Goal: Use online tool/utility: Use online tool/utility

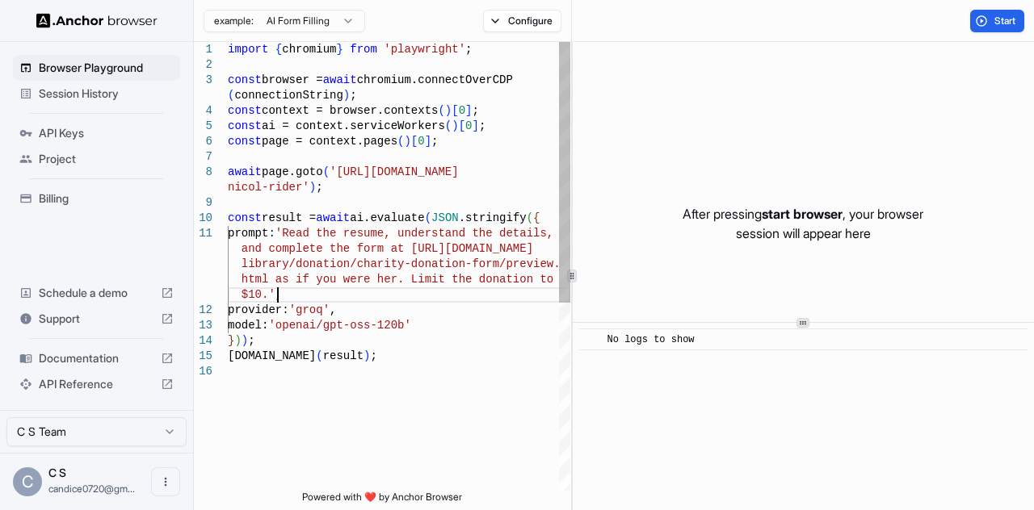
click at [457, 298] on div "import { chromium } from 'playwright' ; const browser = await chromium.connectO…" at bounding box center [399, 427] width 342 height 771
click at [376, 186] on div "import { chromium } from 'playwright' ; const browser = await chromium.connectO…" at bounding box center [399, 427] width 342 height 771
drag, startPoint x: 334, startPoint y: 173, endPoint x: 294, endPoint y: 189, distance: 42.7
click at [294, 189] on div "import { chromium } from 'playwright' ; const browser = await chromium.connectO…" at bounding box center [399, 427] width 342 height 771
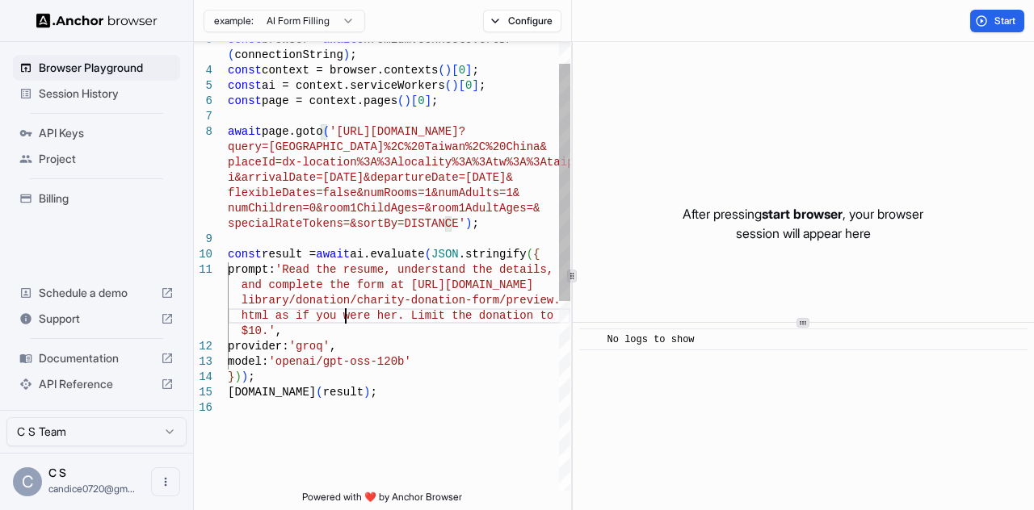
click at [346, 316] on div "const browser = await chromium.connectOverCDP ( connectionString ) ; const cont…" at bounding box center [399, 426] width 342 height 848
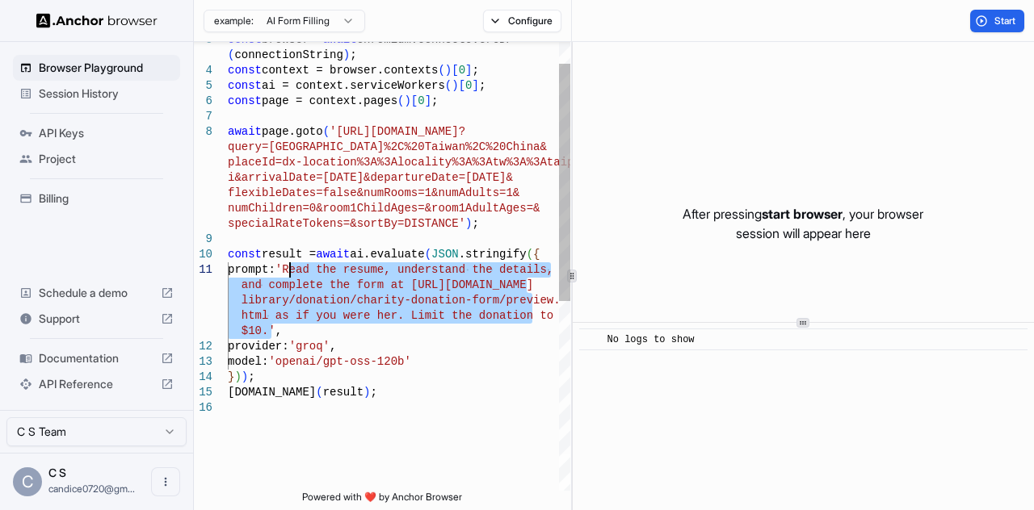
drag, startPoint x: 268, startPoint y: 332, endPoint x: 290, endPoint y: 274, distance: 62.1
click at [290, 274] on div "const browser = await chromium.connectOverCDP ( connectionString ) ; const cont…" at bounding box center [399, 426] width 342 height 848
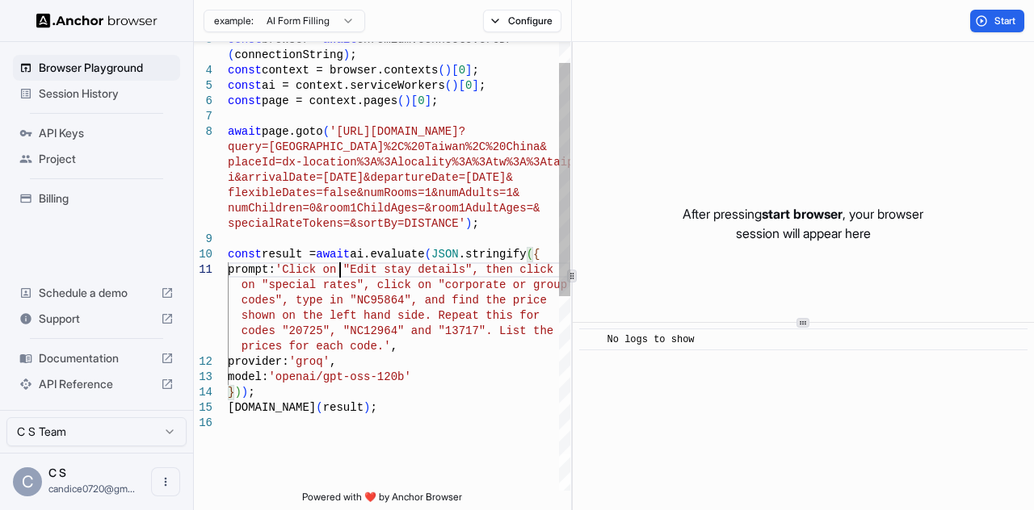
click at [339, 272] on div "const browser = await chromium.connectOverCDP ( connectionString ) ; const cont…" at bounding box center [399, 433] width 342 height 863
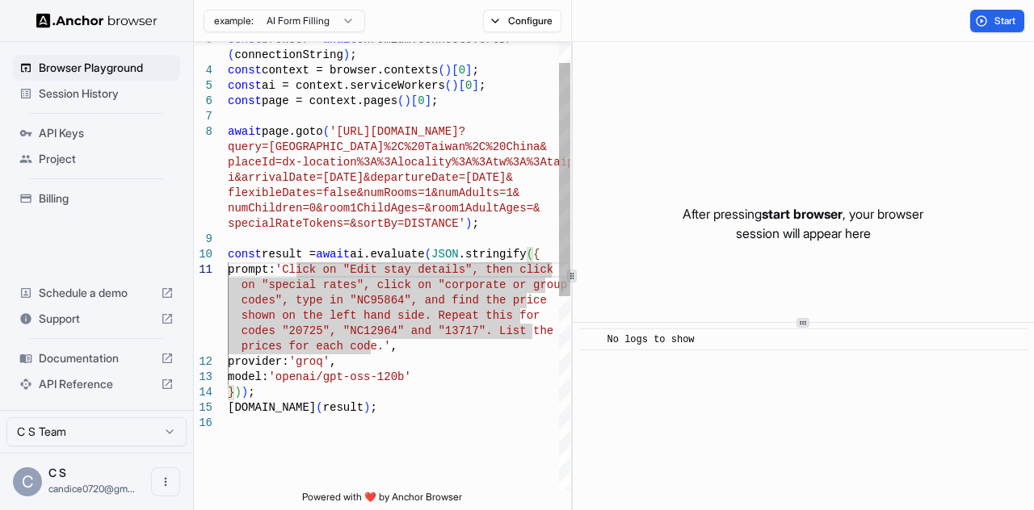
click at [363, 267] on div "const browser = await chromium.connectOverCDP ( connectionString ) ; const cont…" at bounding box center [399, 433] width 342 height 863
click at [459, 271] on div "const browser = await chromium.connectOverCDP ( connectionString ) ; const cont…" at bounding box center [399, 433] width 342 height 863
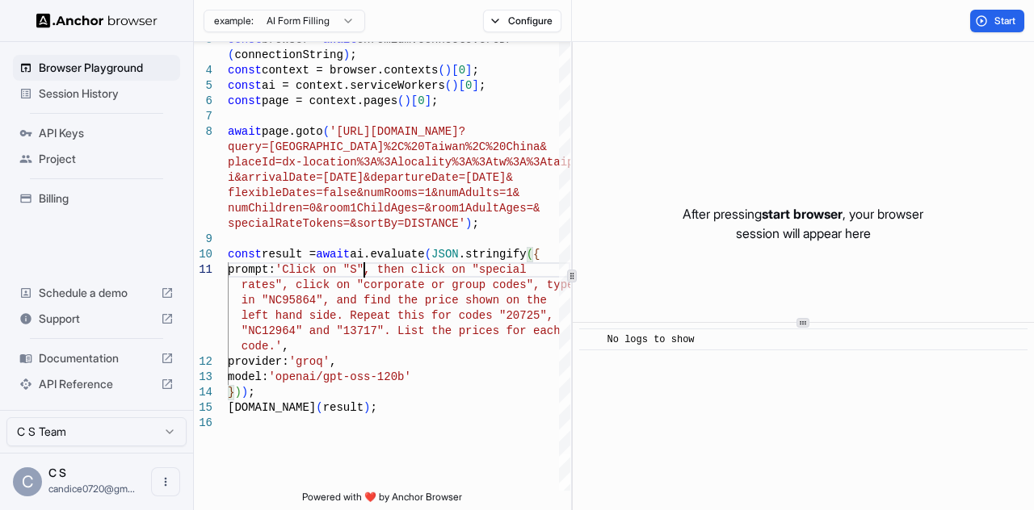
scroll to position [124, 0]
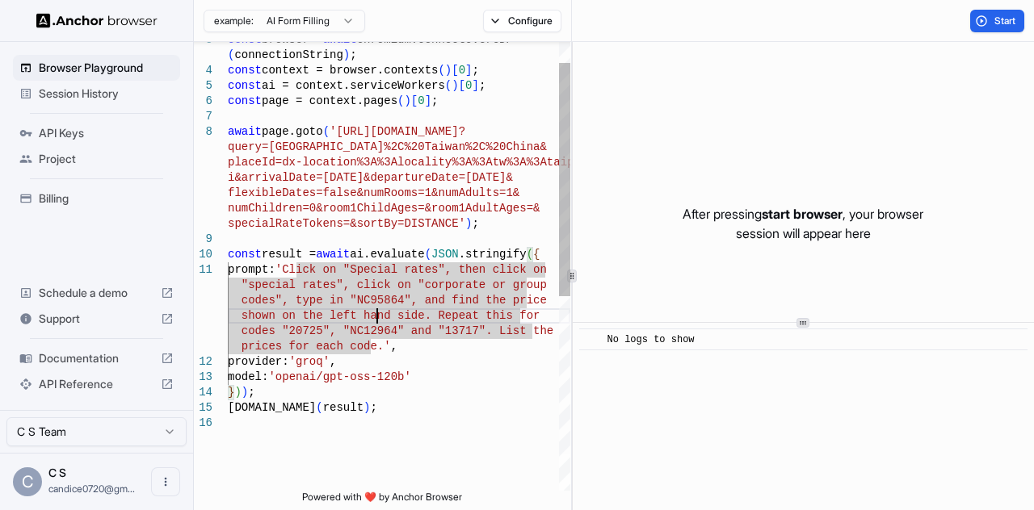
click at [378, 317] on div "const browser = await chromium.connectOverCDP ( connectionString ) ; const cont…" at bounding box center [399, 433] width 342 height 863
click at [413, 286] on div "const browser = await chromium.connectOverCDP ( connectionString ) ; const cont…" at bounding box center [399, 433] width 342 height 863
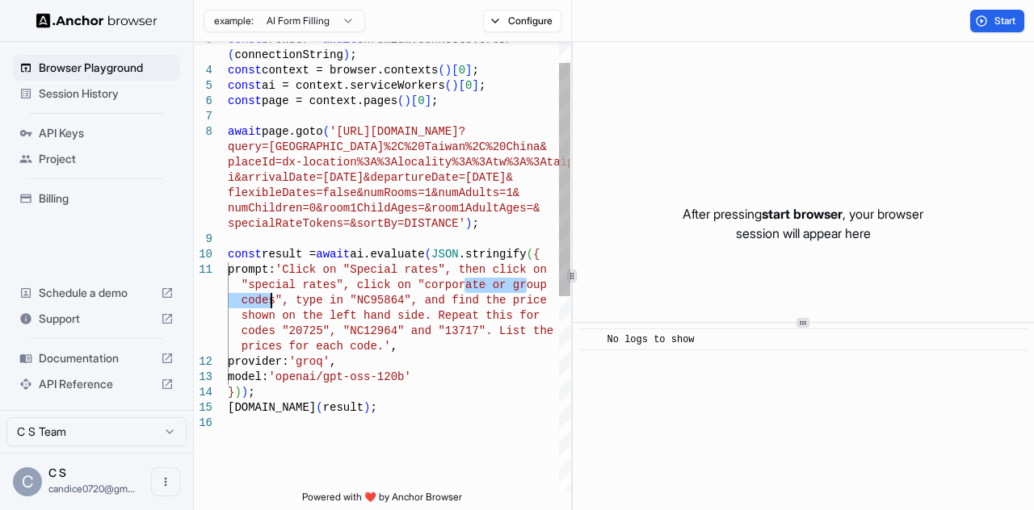
drag, startPoint x: 467, startPoint y: 285, endPoint x: 269, endPoint y: 301, distance: 198.5
click at [269, 301] on div "const browser = await chromium.connectOverCDP ( connectionString ) ; const cont…" at bounding box center [399, 433] width 342 height 863
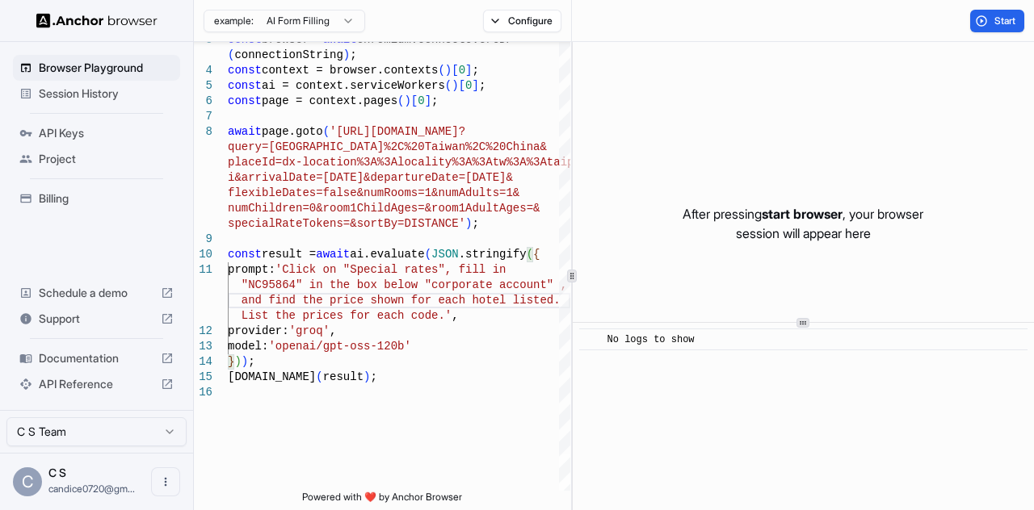
scroll to position [90, 0]
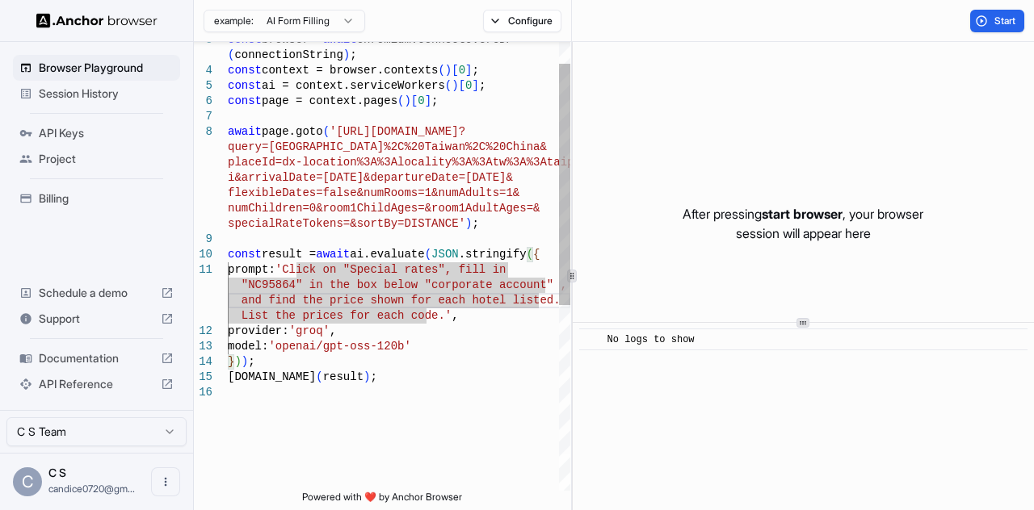
click at [307, 313] on div "const browser = await chromium.connectOverCDP ( connectionString ) ; const cont…" at bounding box center [399, 418] width 342 height 833
click at [277, 283] on div "const browser = await chromium.connectOverCDP ( connectionString ) ; const cont…" at bounding box center [399, 418] width 342 height 833
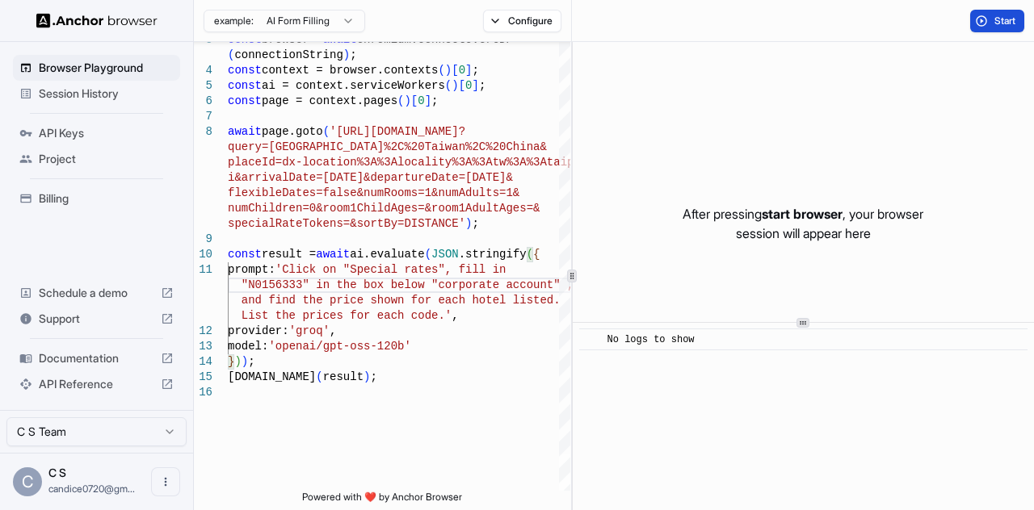
click at [985, 11] on button "Start" at bounding box center [997, 21] width 54 height 23
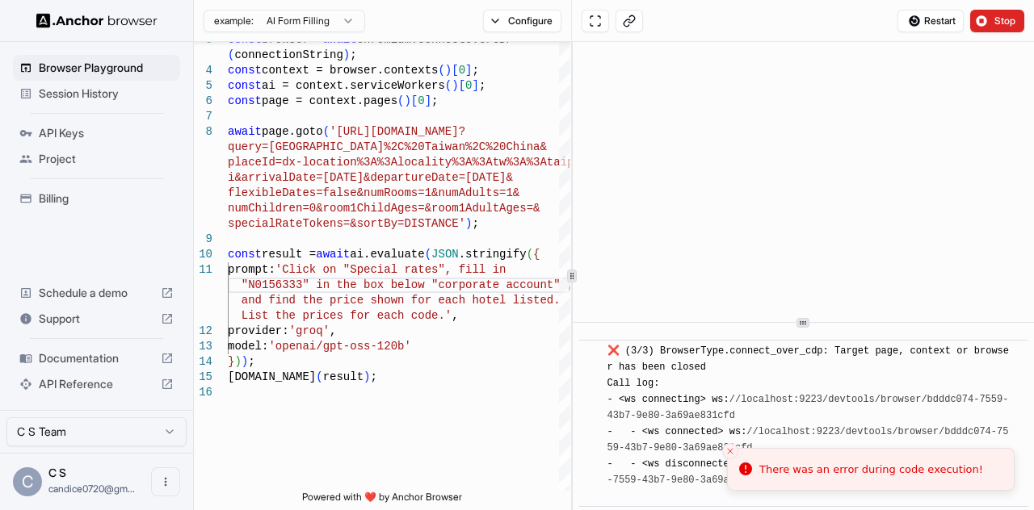
scroll to position [438, 0]
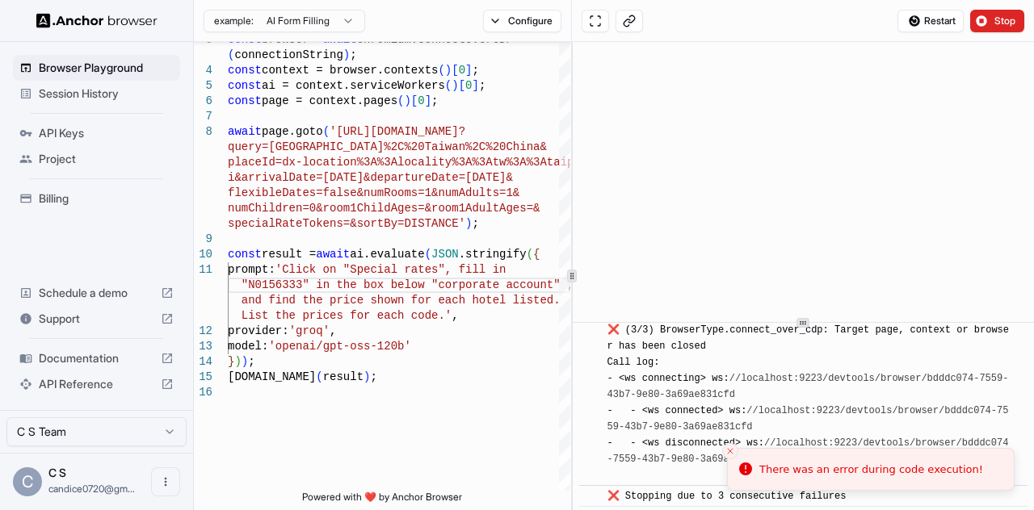
click at [759, 418] on div "❌ (3/3) BrowserType.connect_over_cdp: Target page, context or browser has been …" at bounding box center [808, 403] width 402 height 162
click at [728, 445] on button "Close toast" at bounding box center [730, 451] width 16 height 16
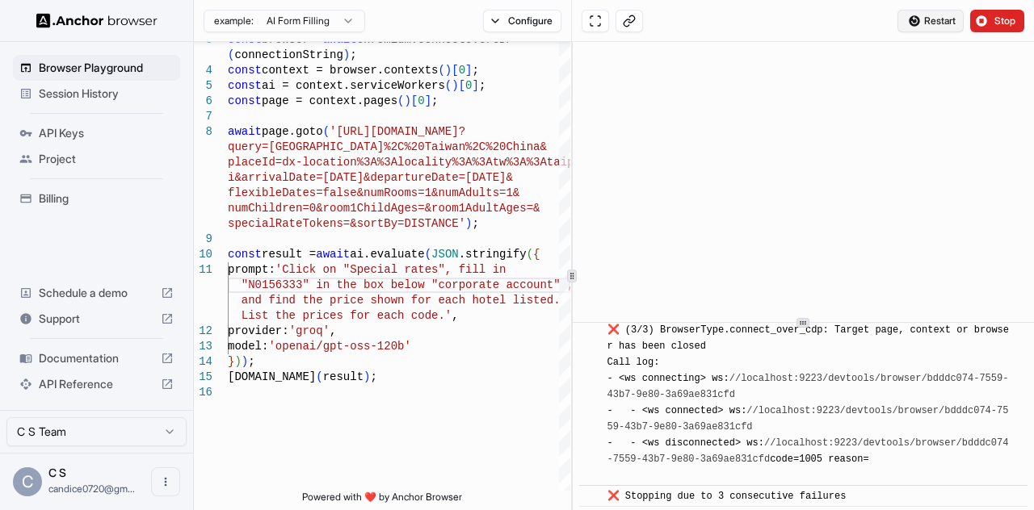
click at [934, 19] on span "Restart" at bounding box center [939, 21] width 31 height 13
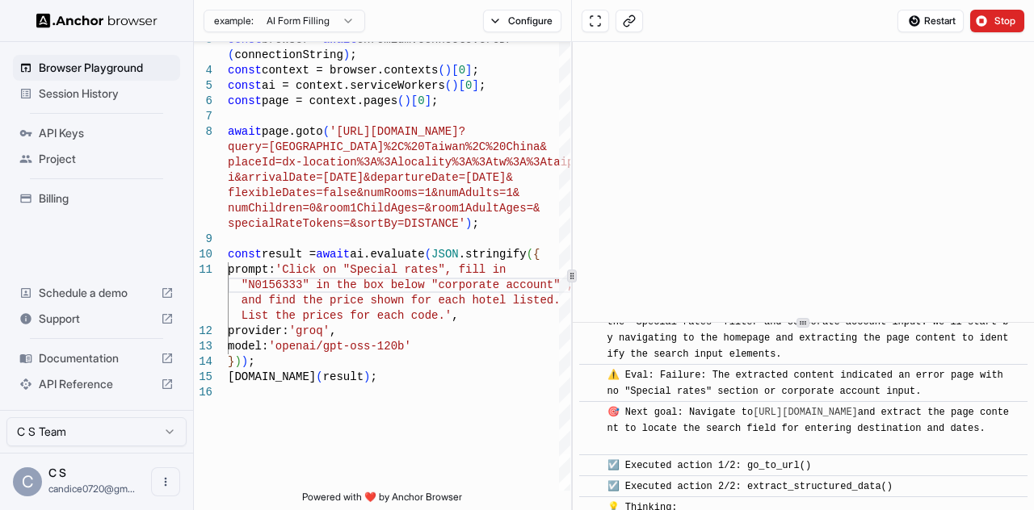
scroll to position [774, 0]
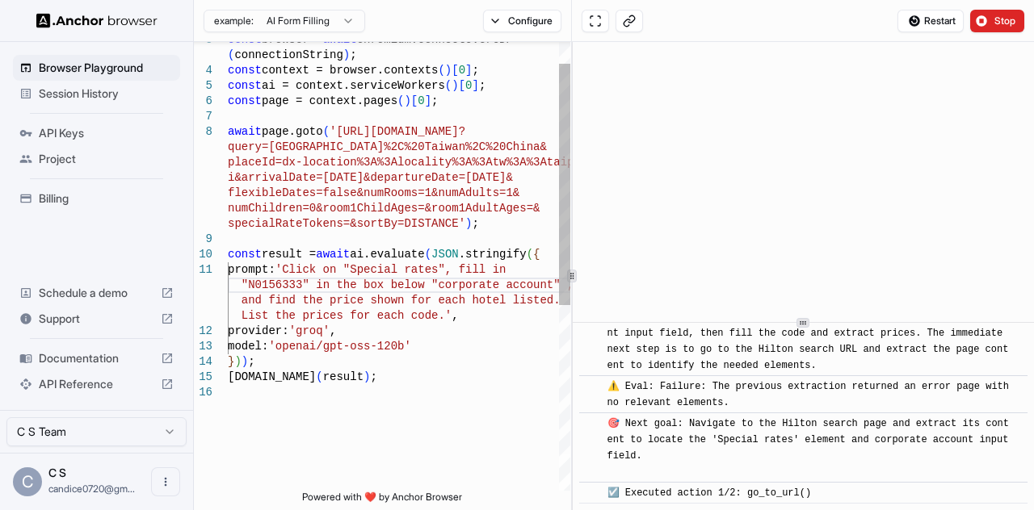
click at [355, 157] on div "const browser = await chromium.connectOverCDP ( connectionString ) ; const cont…" at bounding box center [399, 418] width 342 height 833
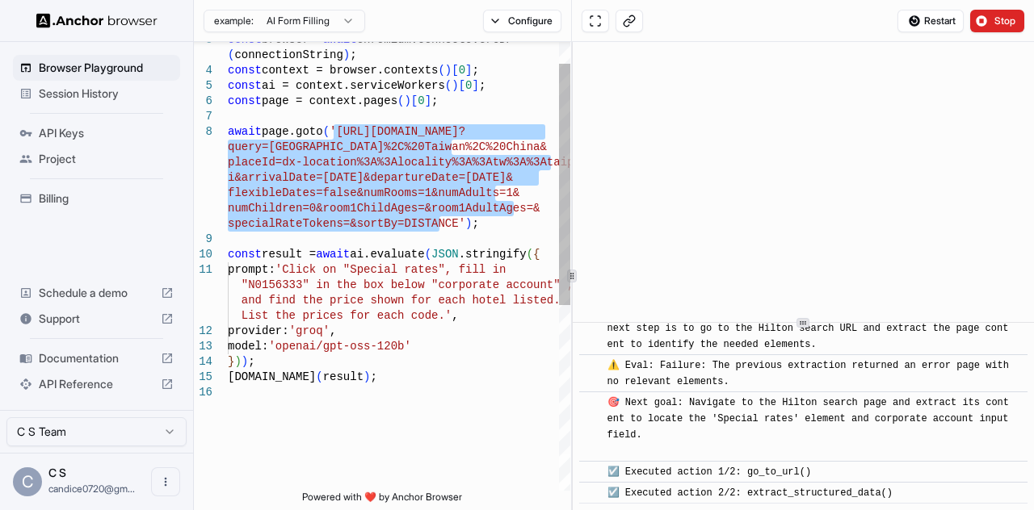
drag, startPoint x: 331, startPoint y: 130, endPoint x: 439, endPoint y: 227, distance: 145.3
click at [439, 227] on div "const browser = await chromium.connectOverCDP ( connectionString ) ; const cont…" at bounding box center [399, 418] width 342 height 833
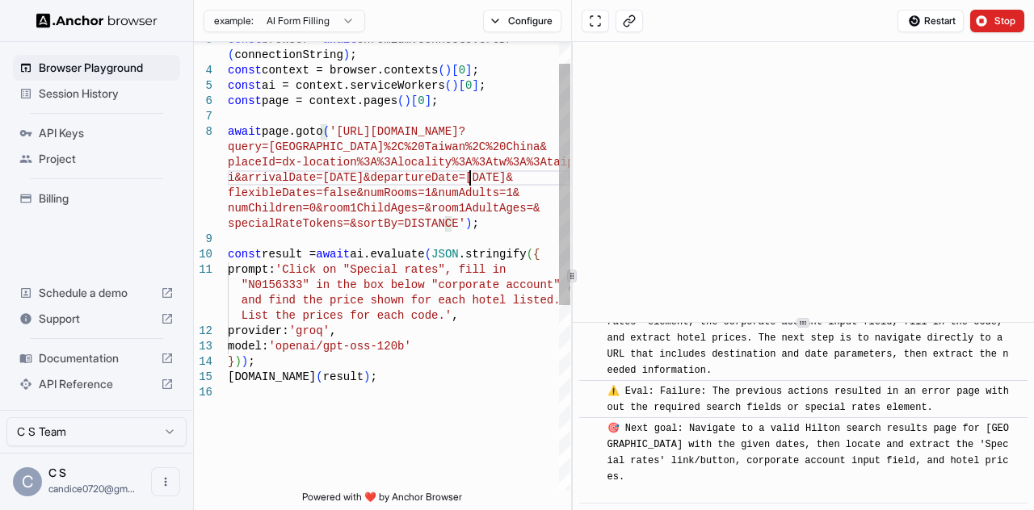
click at [468, 172] on div "const browser = await chromium.connectOverCDP ( connectionString ) ; const cont…" at bounding box center [399, 418] width 342 height 833
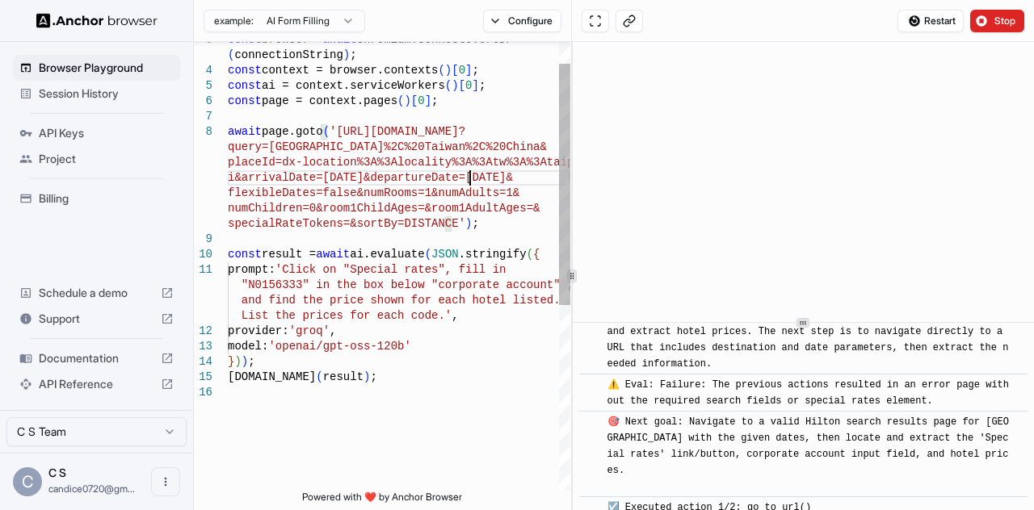
scroll to position [1071, 0]
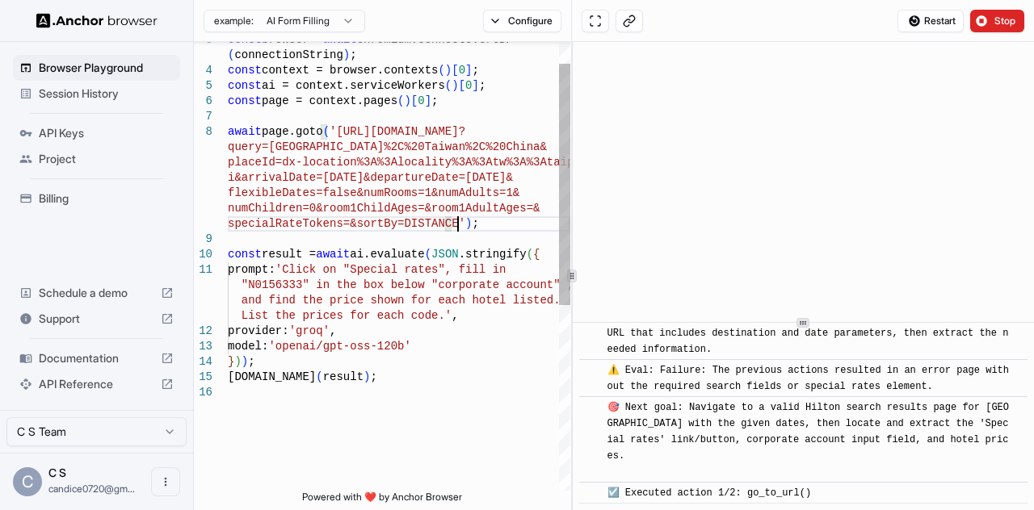
click at [495, 225] on div "const browser = await chromium.connectOverCDP ( connectionString ) ; const cont…" at bounding box center [399, 418] width 342 height 833
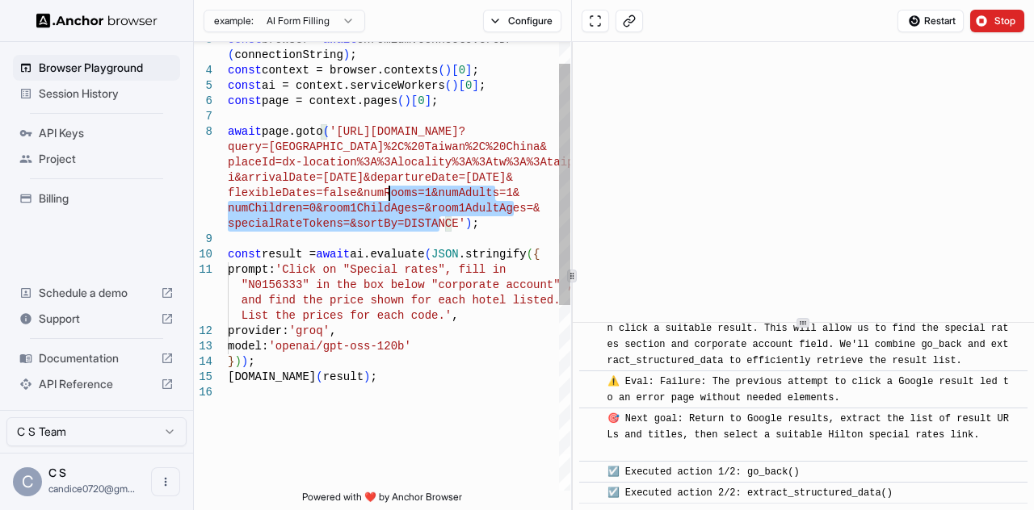
scroll to position [2279, 0]
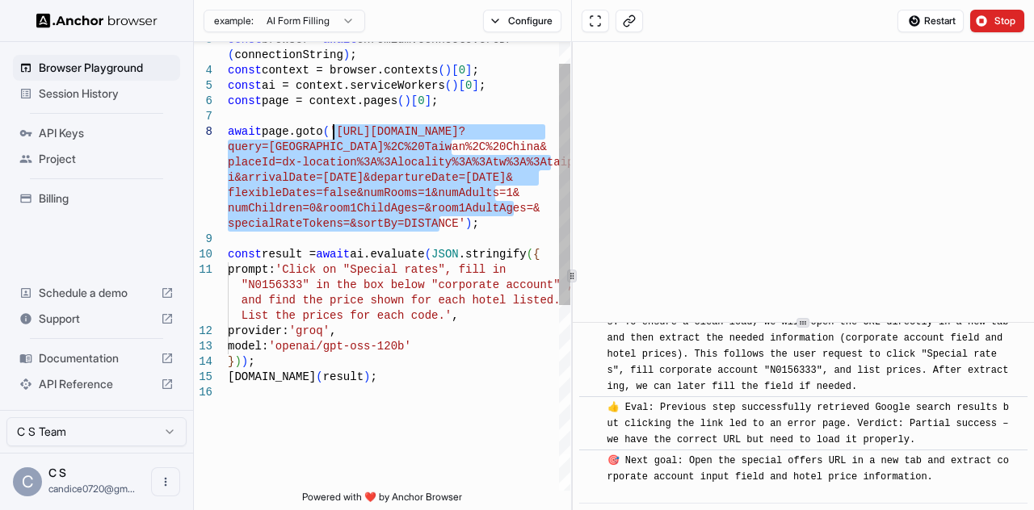
drag, startPoint x: 436, startPoint y: 224, endPoint x: 336, endPoint y: 135, distance: 133.9
click at [336, 135] on div "const browser = await chromium.connectOverCDP ( connectionString ) ; const cont…" at bounding box center [399, 418] width 342 height 833
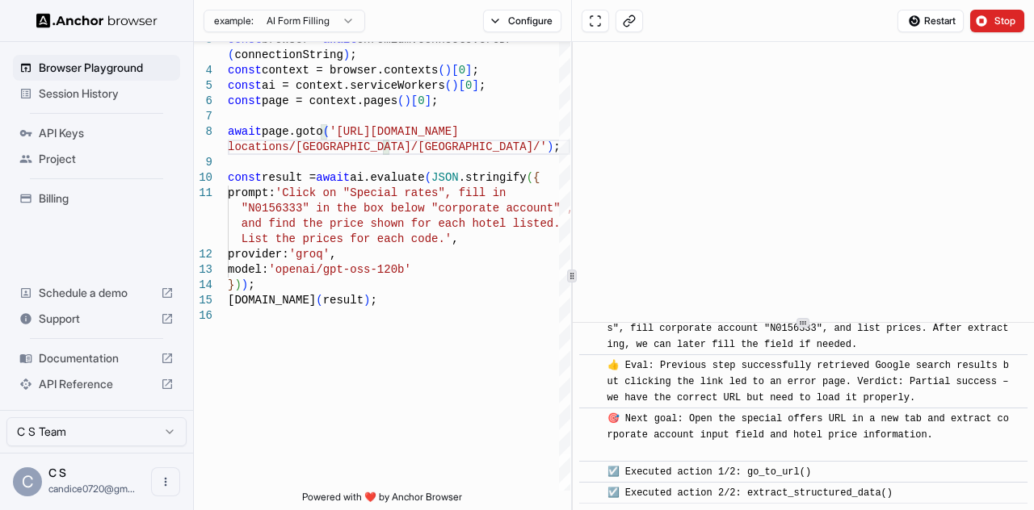
scroll to position [2319, 0]
click at [992, 14] on button "Stop" at bounding box center [997, 21] width 54 height 23
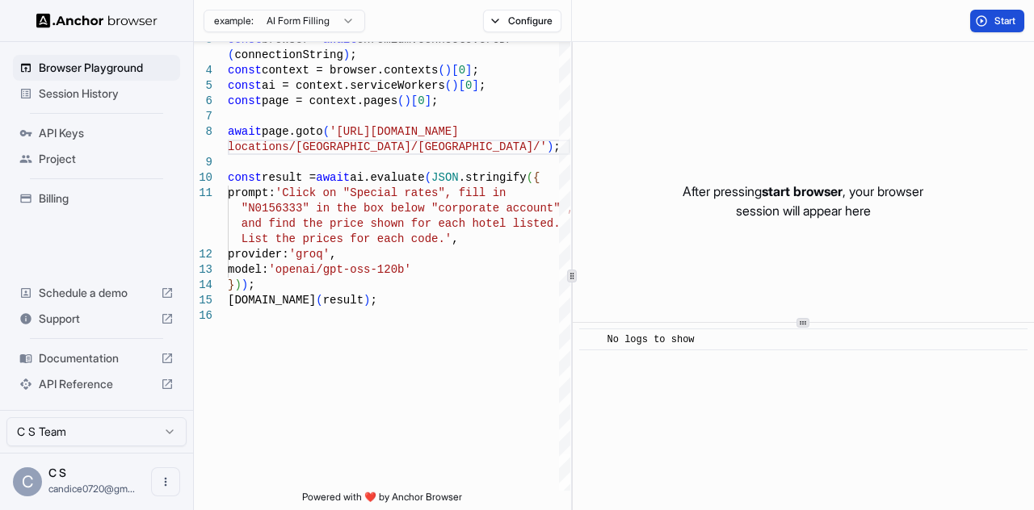
click at [971, 23] on button "Start" at bounding box center [997, 21] width 54 height 23
click at [1018, 23] on button "Start" at bounding box center [997, 21] width 54 height 23
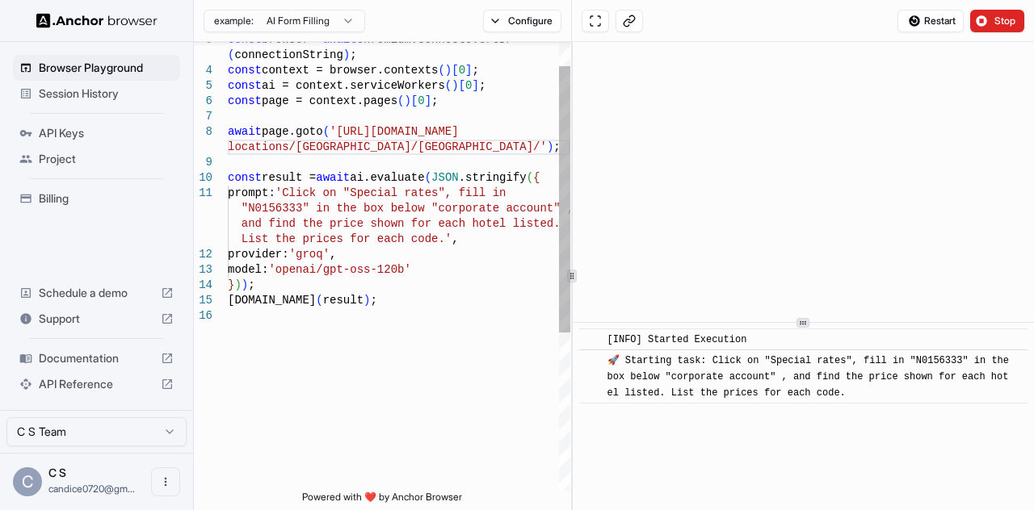
click at [350, 220] on div "const browser = await chromium.connectOverCDP ( connectionString ) ; const cont…" at bounding box center [399, 380] width 342 height 756
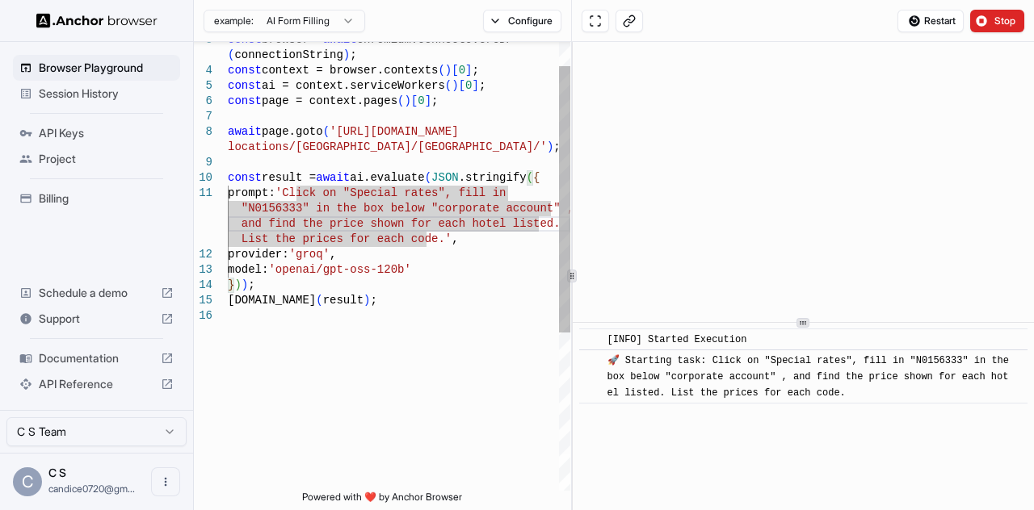
click at [297, 188] on div "const browser = await chromium.connectOverCDP ( connectionString ) ; const cont…" at bounding box center [399, 380] width 342 height 756
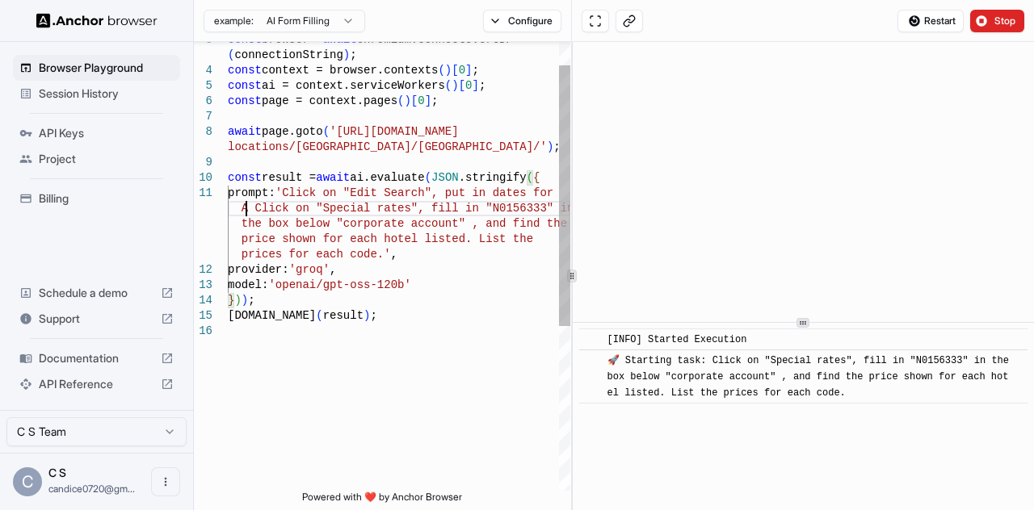
scroll to position [47, 0]
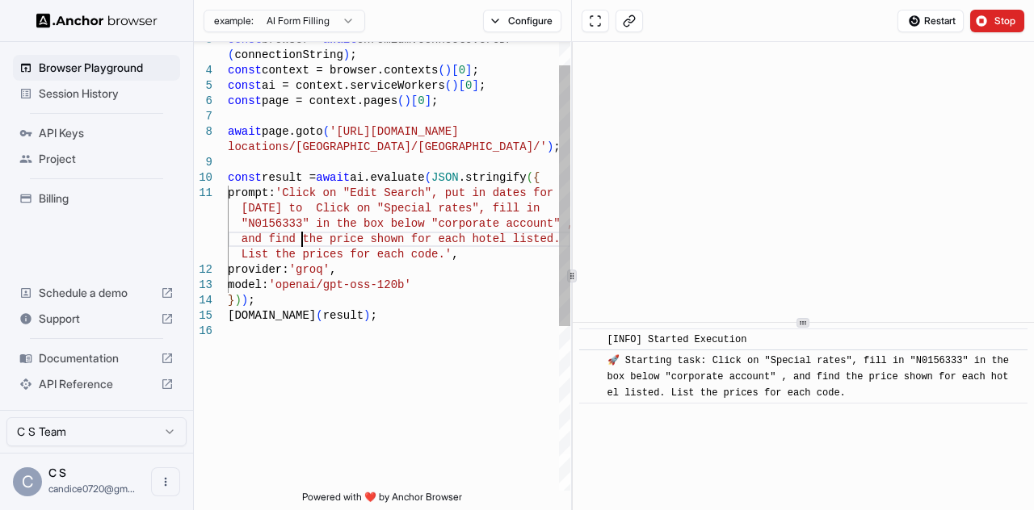
click at [301, 233] on div "const browser = await chromium.connectOverCDP ( connectionString ) ; const cont…" at bounding box center [399, 387] width 342 height 771
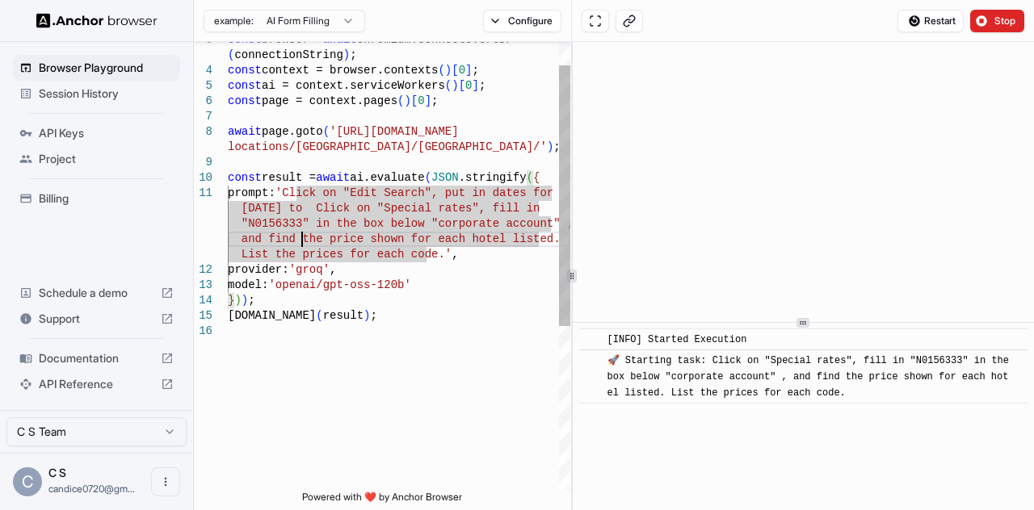
click at [321, 208] on div "const browser = await chromium.connectOverCDP ( connectionString ) ; const cont…" at bounding box center [399, 387] width 342 height 771
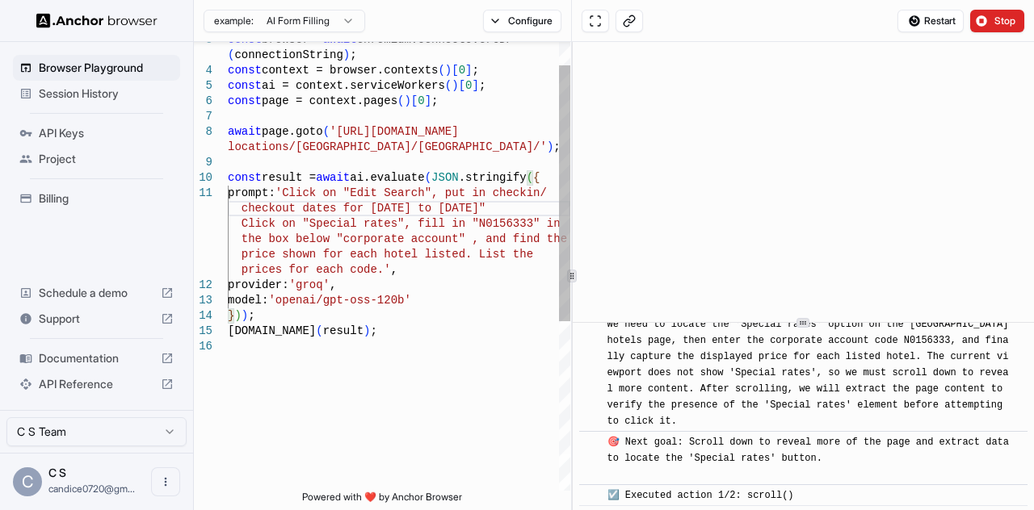
scroll to position [126, 0]
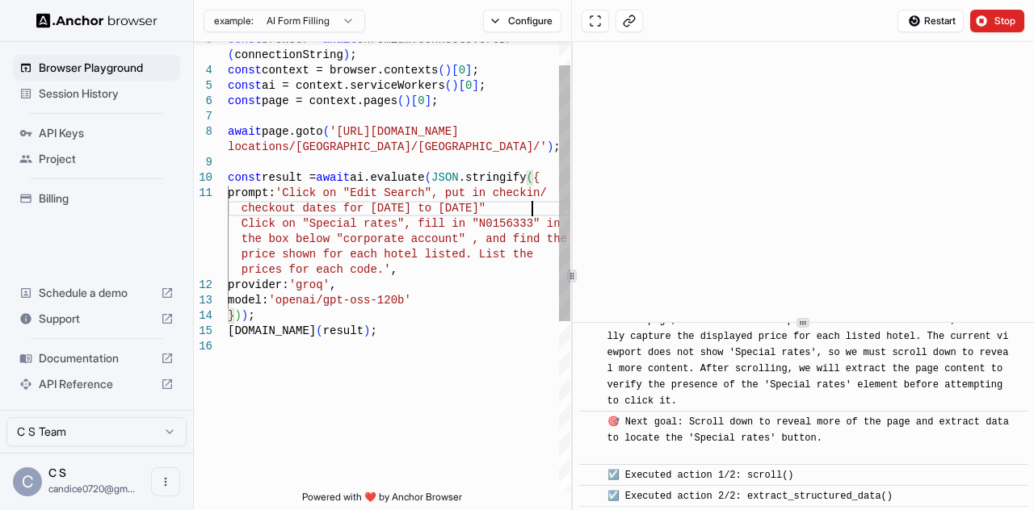
click at [532, 206] on div "const browser = await chromium.connectOverCDP ( connectionString ) ; const cont…" at bounding box center [399, 395] width 342 height 787
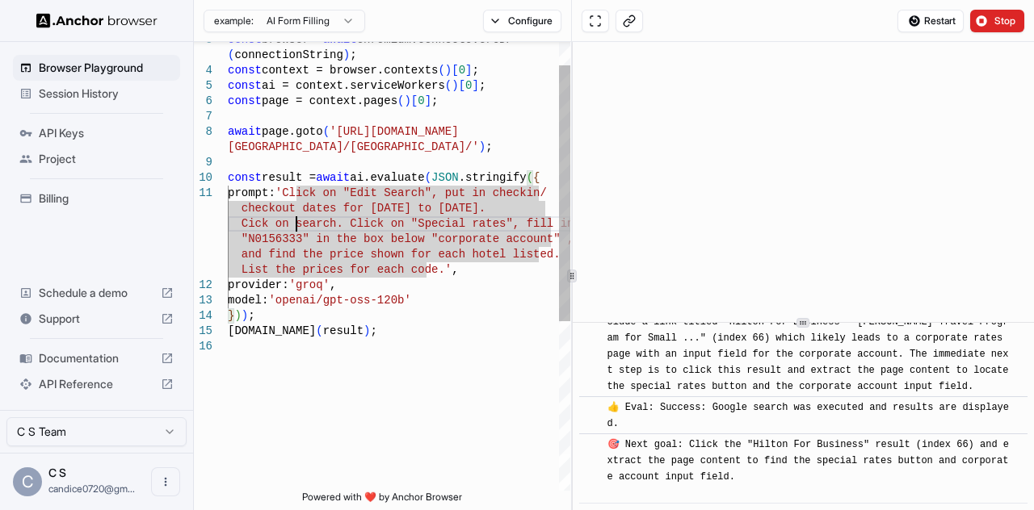
scroll to position [1185, 0]
click at [431, 464] on div "const browser = await chromium.connectOverCDP ( connectionString ) ; const cont…" at bounding box center [399, 395] width 342 height 787
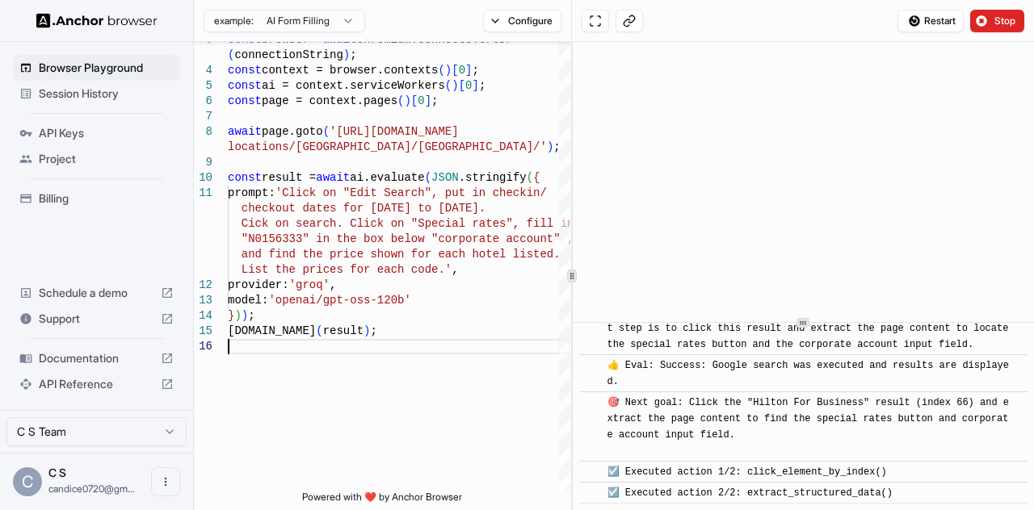
scroll to position [1226, 0]
click at [993, 19] on button "Stop" at bounding box center [997, 21] width 54 height 23
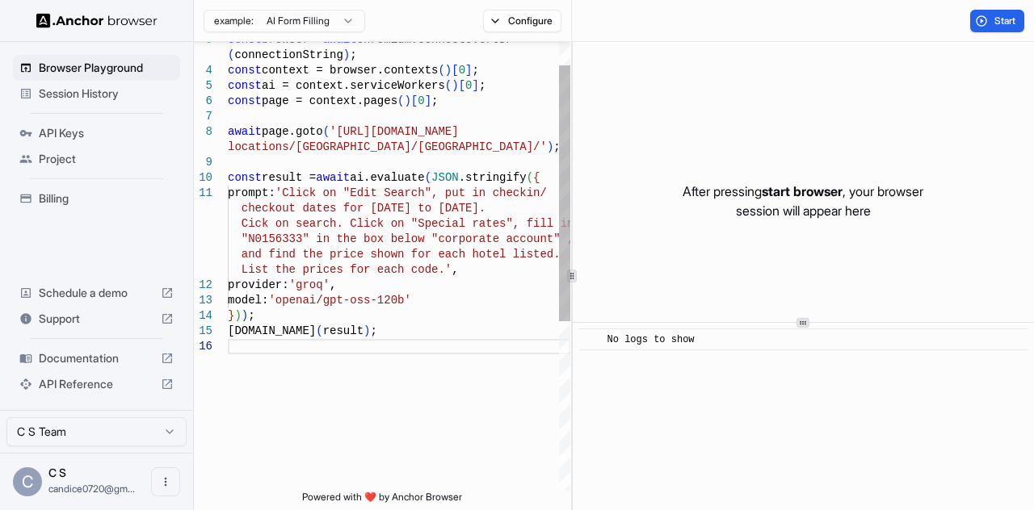
scroll to position [0, 0]
click at [465, 269] on div "const browser = await chromium.connectOverCDP ( connectionString ) ; const cont…" at bounding box center [399, 395] width 342 height 787
click at [444, 240] on div "const browser = await chromium.connectOverCDP ( connectionString ) ; const cont…" at bounding box center [399, 395] width 342 height 787
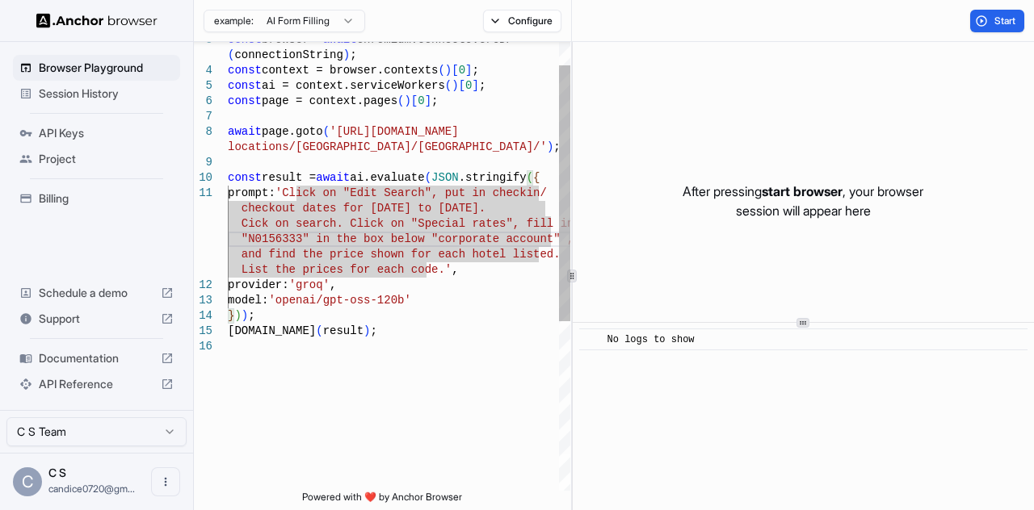
click at [415, 213] on div "const browser = await chromium.connectOverCDP ( connectionString ) ; const cont…" at bounding box center [399, 395] width 342 height 787
click at [306, 222] on div "const browser = await chromium.connectOverCDP ( connectionString ) ; const cont…" at bounding box center [399, 395] width 342 height 787
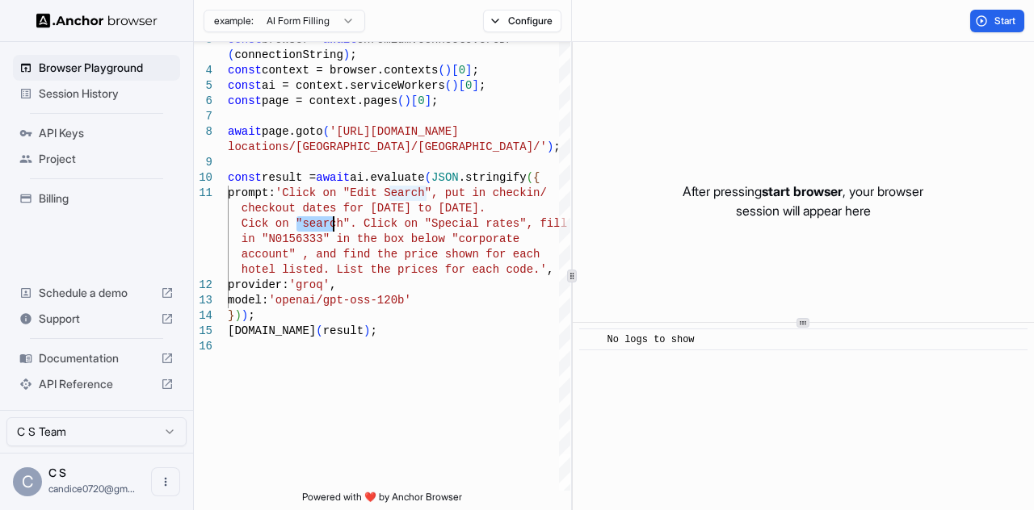
scroll to position [62, 0]
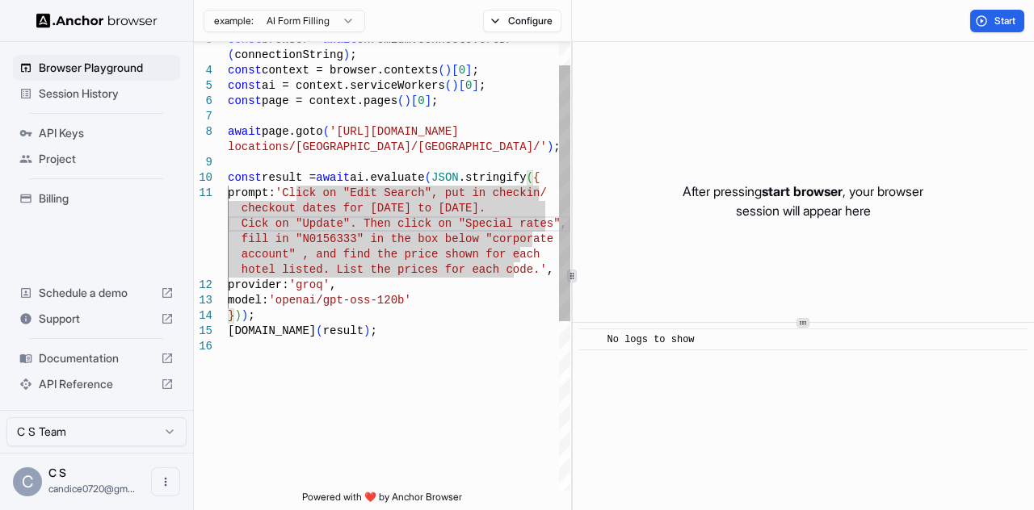
click at [386, 248] on div "const browser = await chromium.connectOverCDP ( connectionString ) ; const cont…" at bounding box center [399, 395] width 342 height 787
click at [396, 282] on div "const browser = await chromium.connectOverCDP ( connectionString ) ; const cont…" at bounding box center [399, 395] width 342 height 787
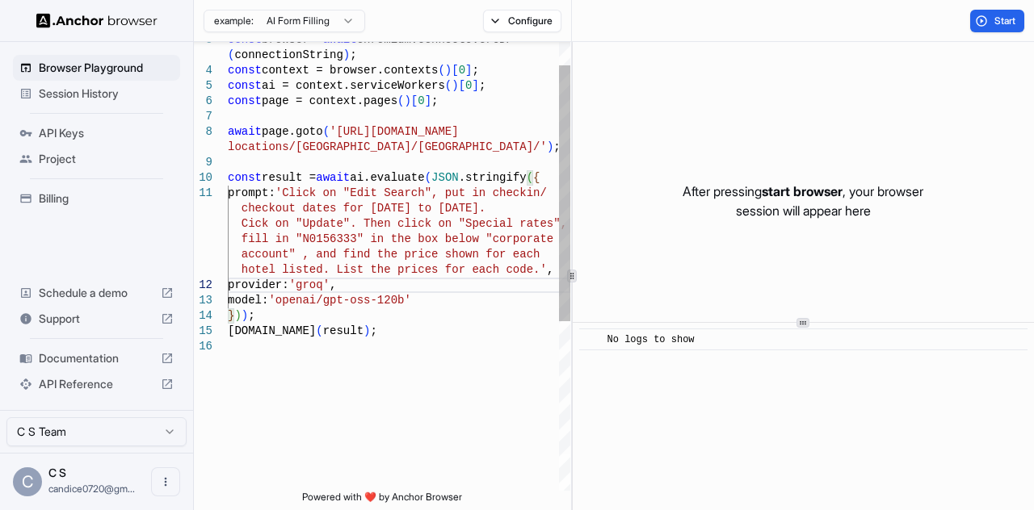
click at [395, 267] on div "const browser = await chromium.connectOverCDP ( connectionString ) ; const cont…" at bounding box center [399, 395] width 342 height 787
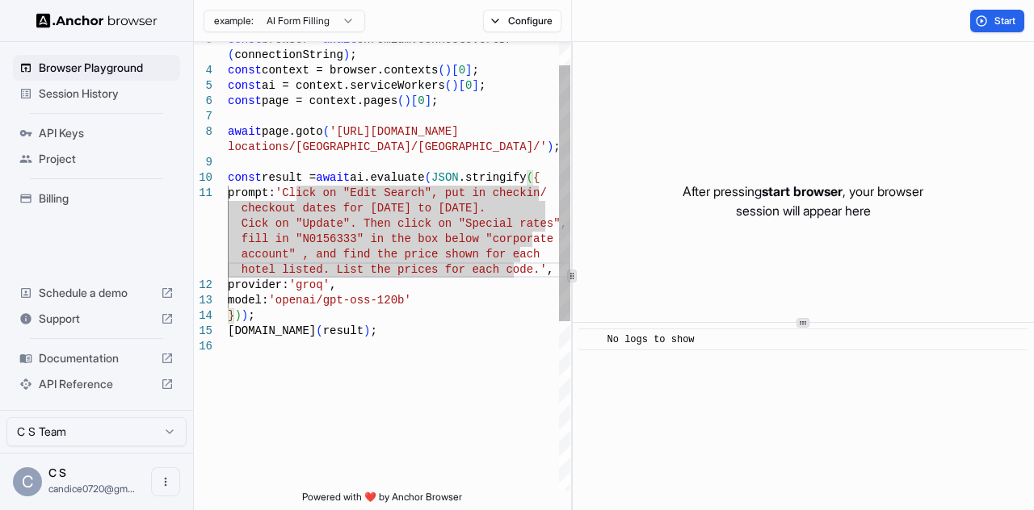
click at [316, 269] on div "const browser = await chromium.connectOverCDP ( connectionString ) ; const cont…" at bounding box center [399, 395] width 342 height 787
click at [334, 272] on div "const browser = await chromium.connectOverCDP ( connectionString ) ; const cont…" at bounding box center [399, 395] width 342 height 787
click at [326, 271] on div "const browser = await chromium.connectOverCDP ( connectionString ) ; const cont…" at bounding box center [399, 395] width 342 height 787
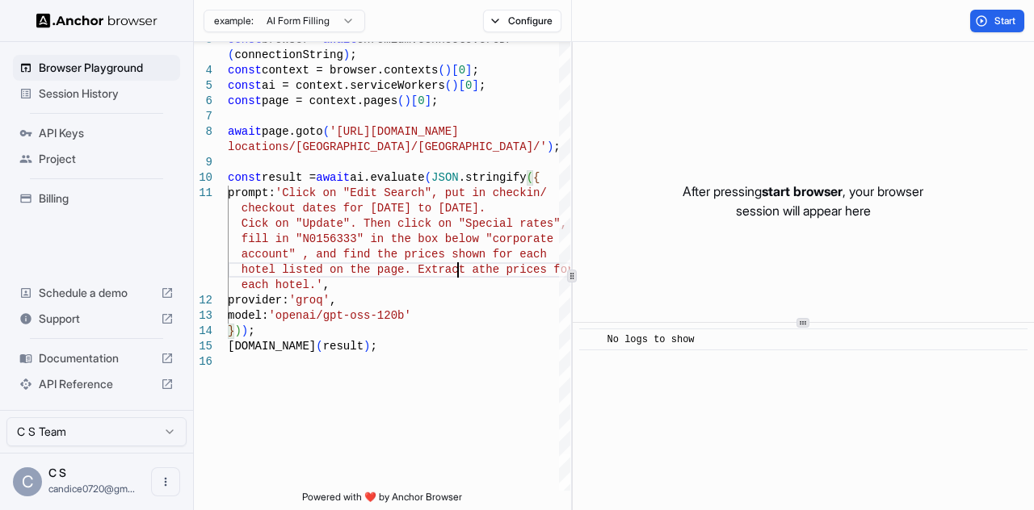
scroll to position [120, 0]
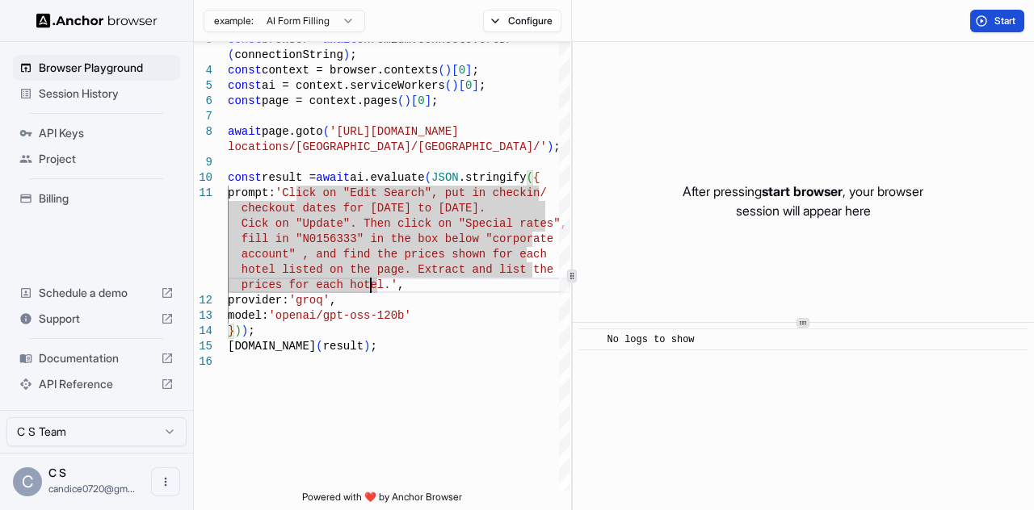
click at [988, 16] on button "Start" at bounding box center [997, 21] width 54 height 23
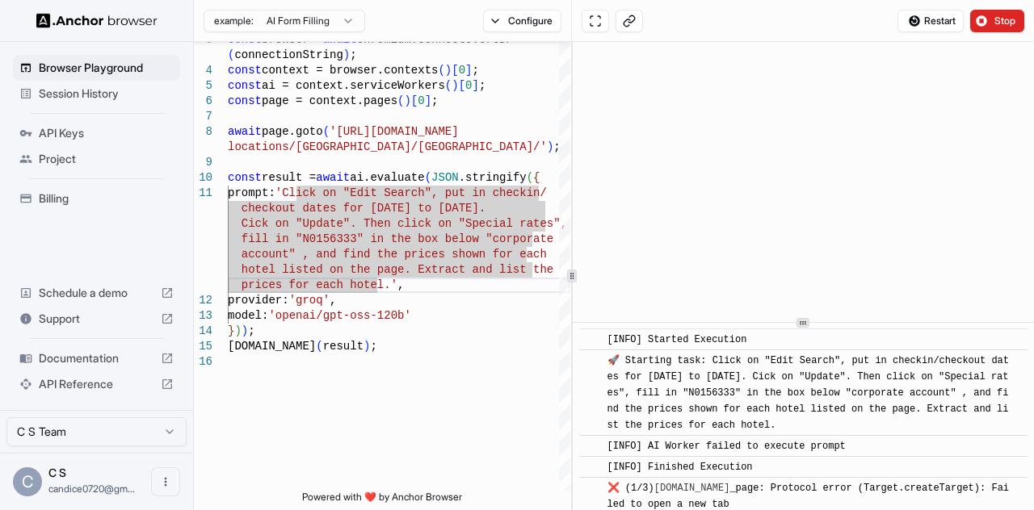
scroll to position [232, 0]
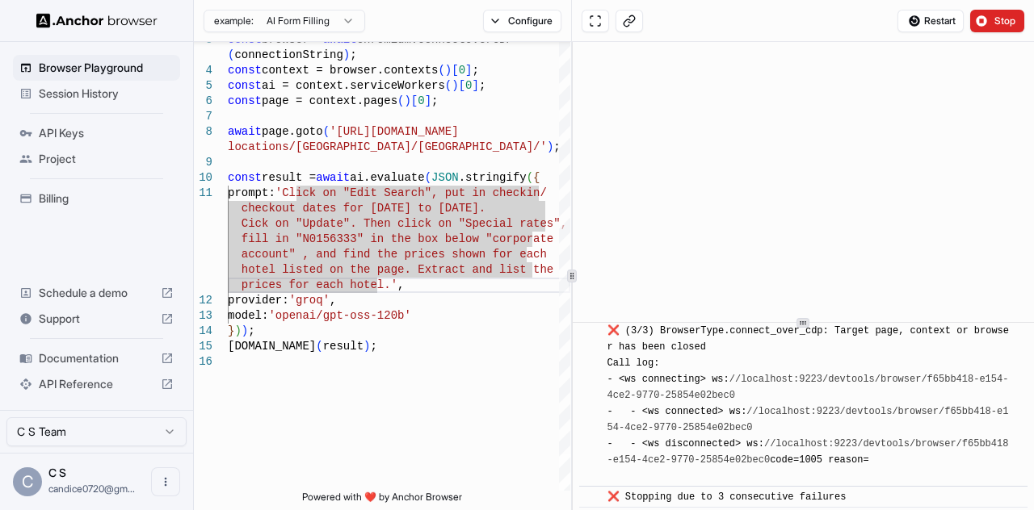
click at [766, 409] on link "//localhost:9223/devtools/browser/f65bb418-e154-4ce2-9770-25854e02bec0" at bounding box center [807, 419] width 401 height 27
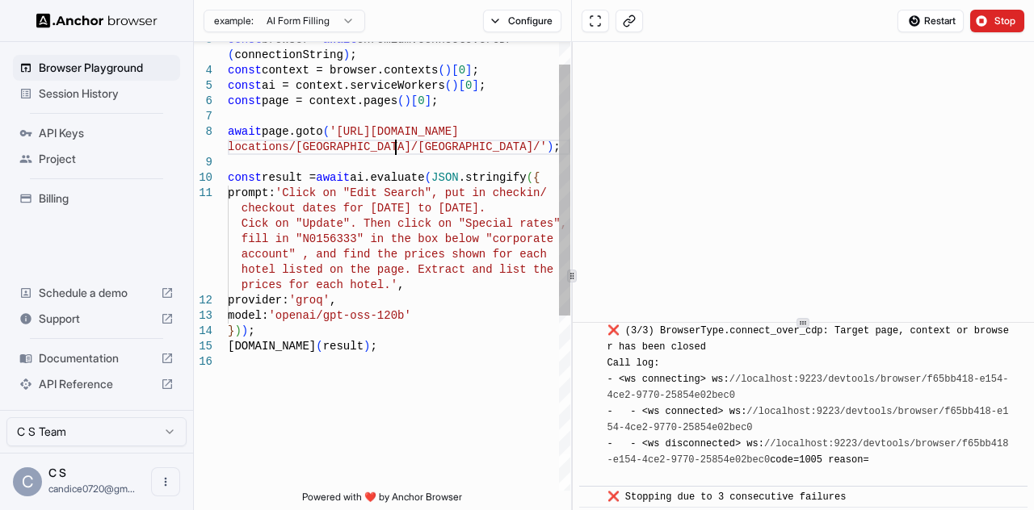
click at [493, 152] on div "const browser = await chromium.connectOverCDP ( connectionString ) ; const cont…" at bounding box center [399, 403] width 342 height 802
click at [934, 23] on span "Restart" at bounding box center [939, 21] width 31 height 13
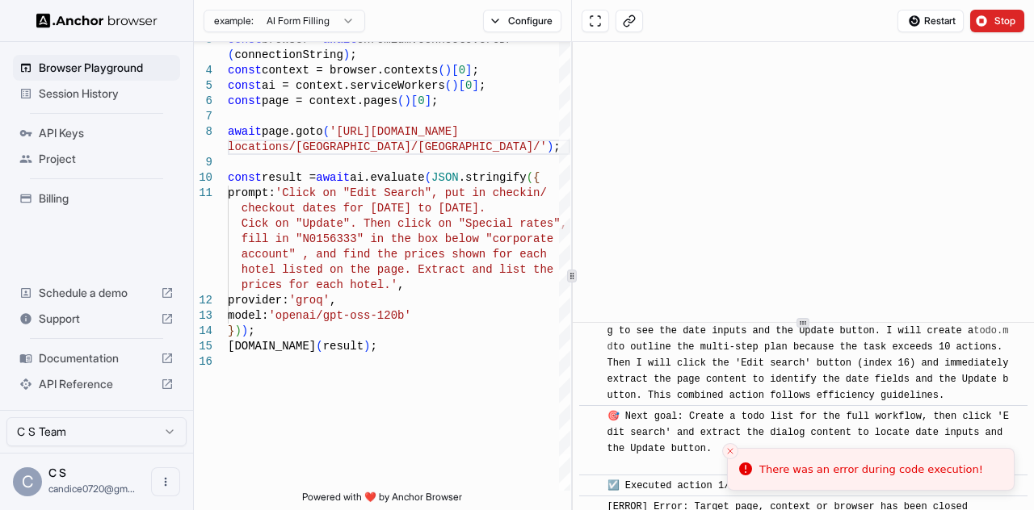
scroll to position [0, 0]
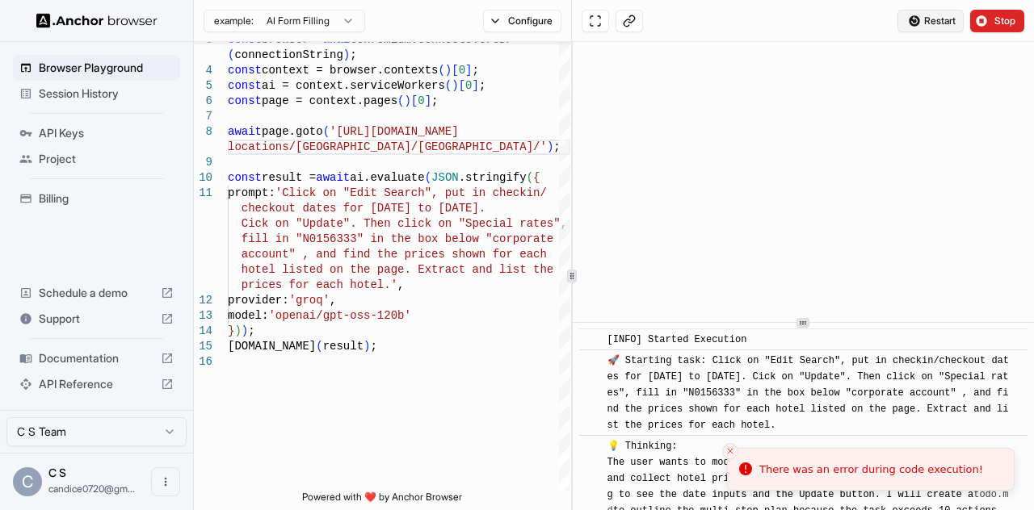
click at [956, 23] on button "Restart" at bounding box center [930, 21] width 66 height 23
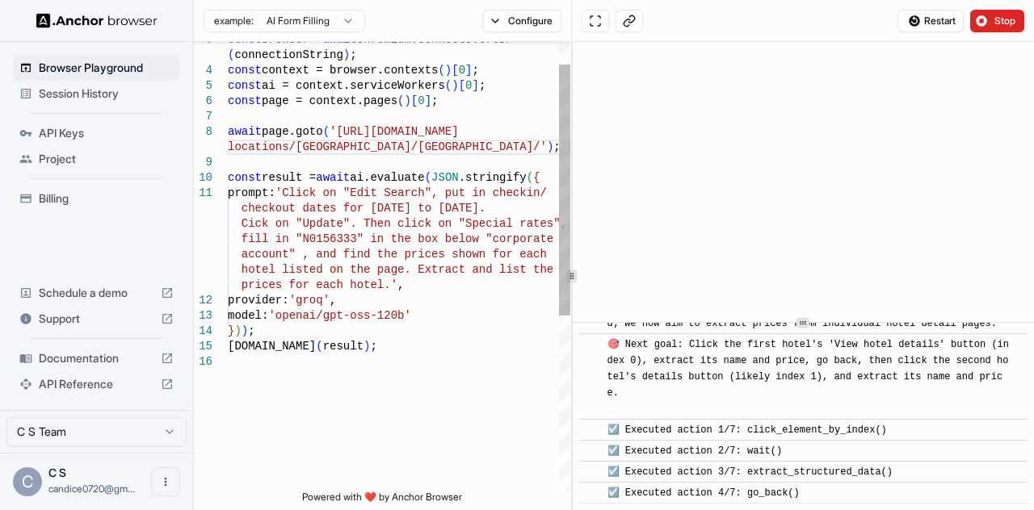
scroll to position [120, 0]
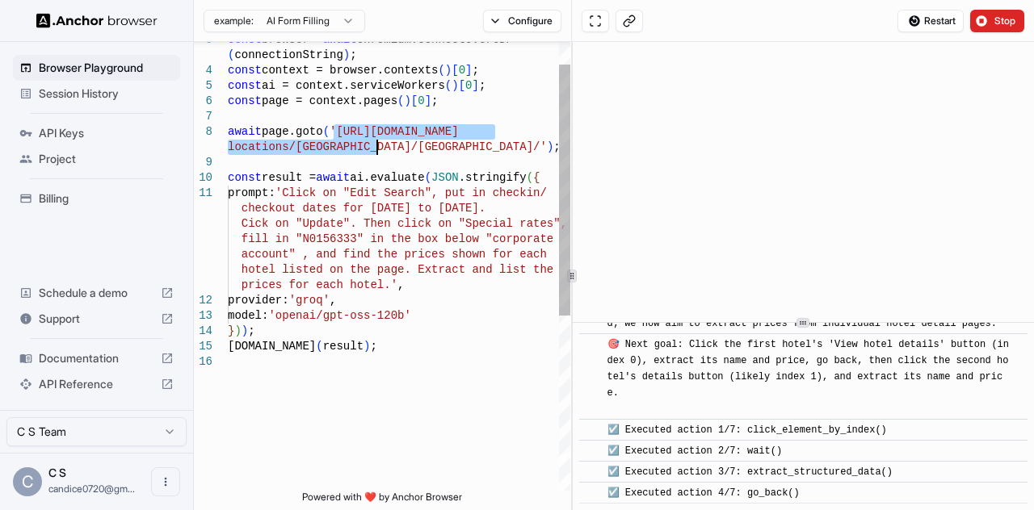
drag, startPoint x: 333, startPoint y: 132, endPoint x: 375, endPoint y: 146, distance: 44.4
click at [375, 146] on div "const browser = await chromium.connectOverCDP ( connectionString ) ; const cont…" at bounding box center [399, 403] width 342 height 802
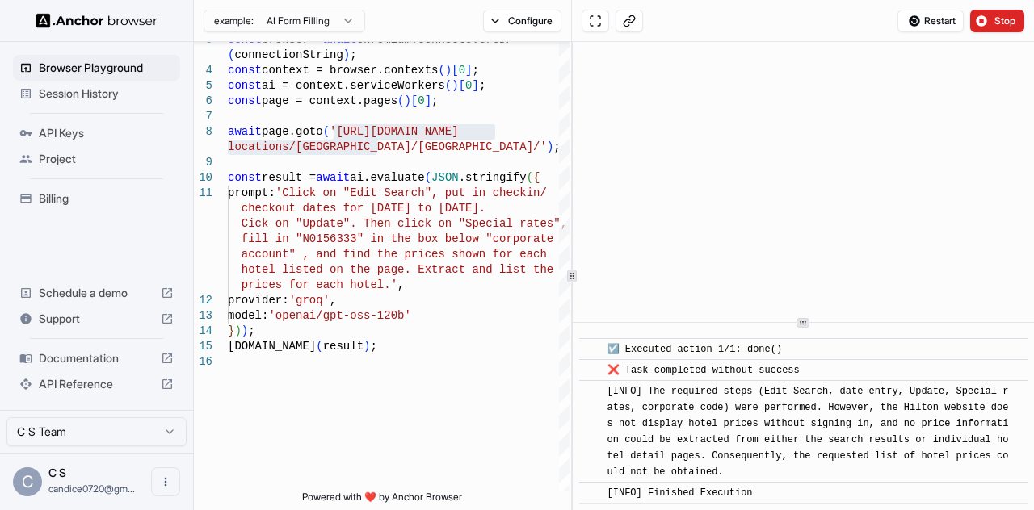
scroll to position [11983, 0]
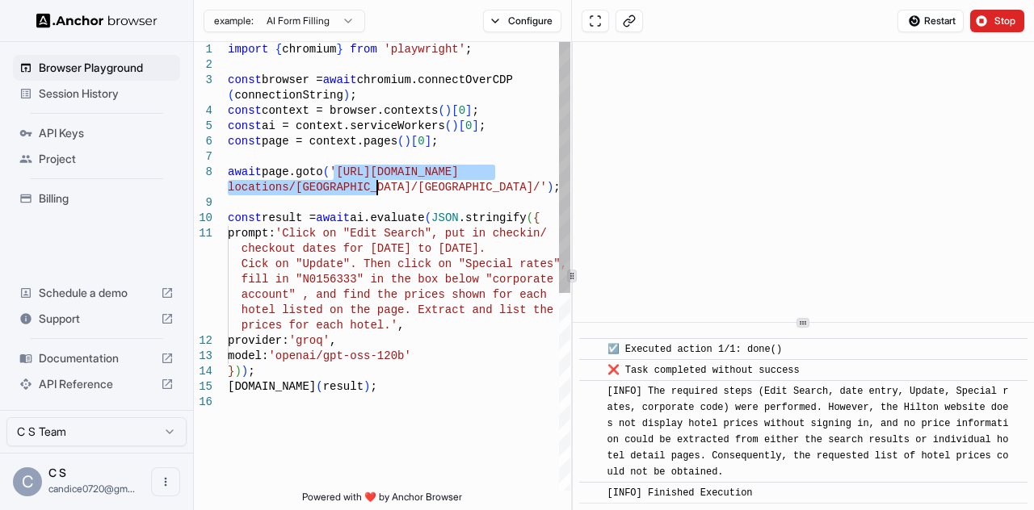
drag, startPoint x: 335, startPoint y: 174, endPoint x: 375, endPoint y: 187, distance: 41.4
click at [375, 187] on div "const browser = await chromium.connectOverCDP ( connectionString ) ; const cont…" at bounding box center [399, 443] width 342 height 802
click at [317, 259] on div "const browser = await chromium.connectOverCDP ( connectionString ) ; const cont…" at bounding box center [399, 443] width 342 height 802
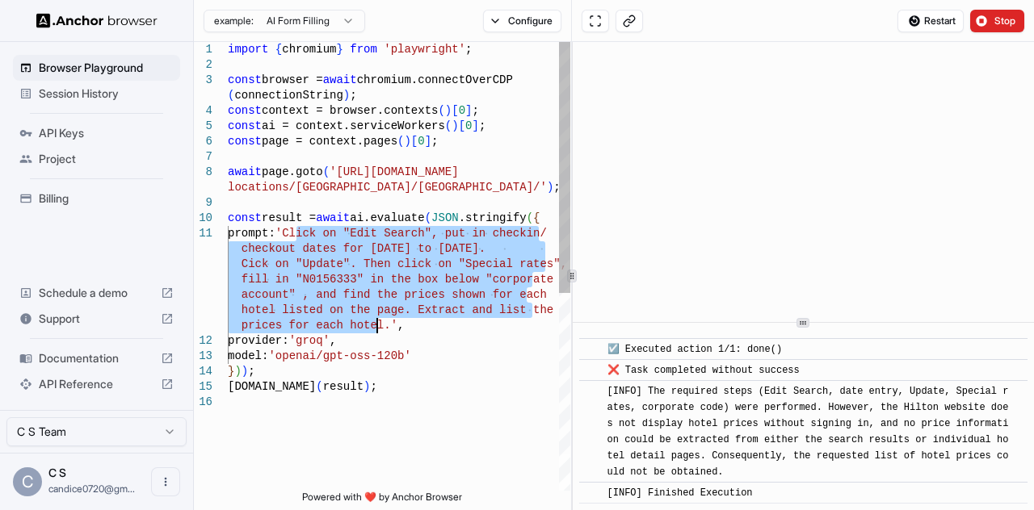
drag, startPoint x: 297, startPoint y: 233, endPoint x: 378, endPoint y: 329, distance: 125.5
click at [378, 329] on div "const browser = await chromium.connectOverCDP ( connectionString ) ; const cont…" at bounding box center [399, 443] width 342 height 802
click at [418, 350] on div "const browser = await chromium.connectOverCDP ( connectionString ) ; const cont…" at bounding box center [399, 443] width 342 height 802
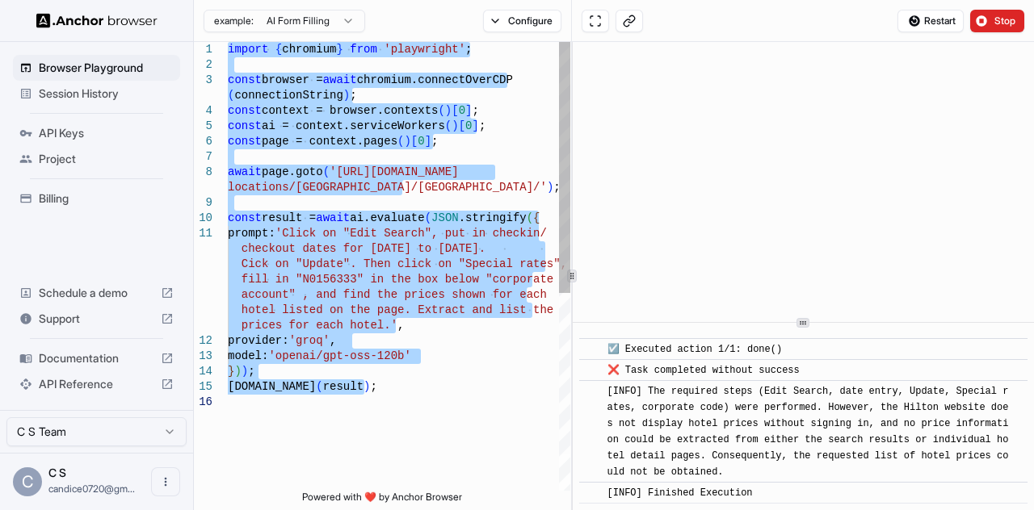
click at [397, 174] on div "const browser = await chromium.connectOverCDP ( connectionString ) ; const cont…" at bounding box center [399, 443] width 342 height 802
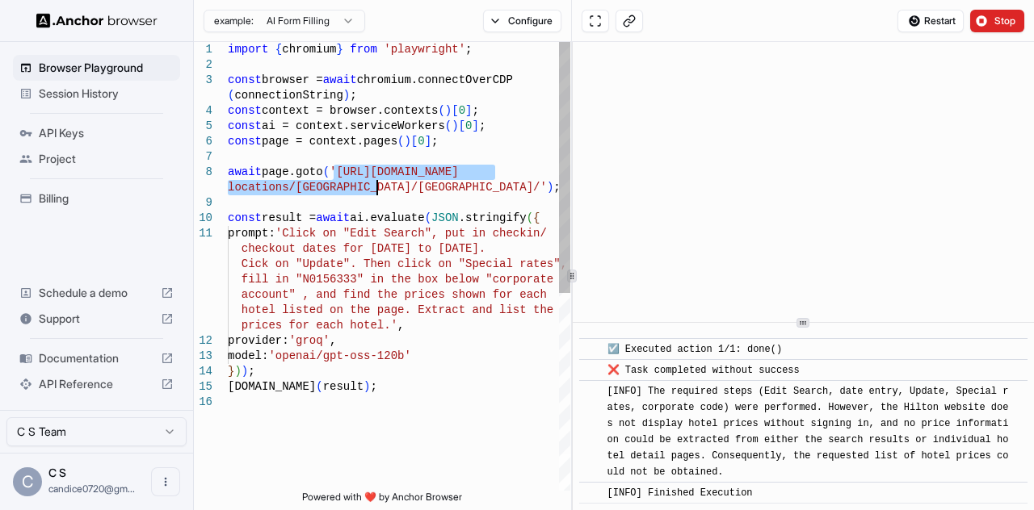
drag, startPoint x: 335, startPoint y: 172, endPoint x: 376, endPoint y: 189, distance: 44.5
click at [376, 189] on div "const browser = await chromium.connectOverCDP ( connectionString ) ; const cont…" at bounding box center [399, 443] width 342 height 802
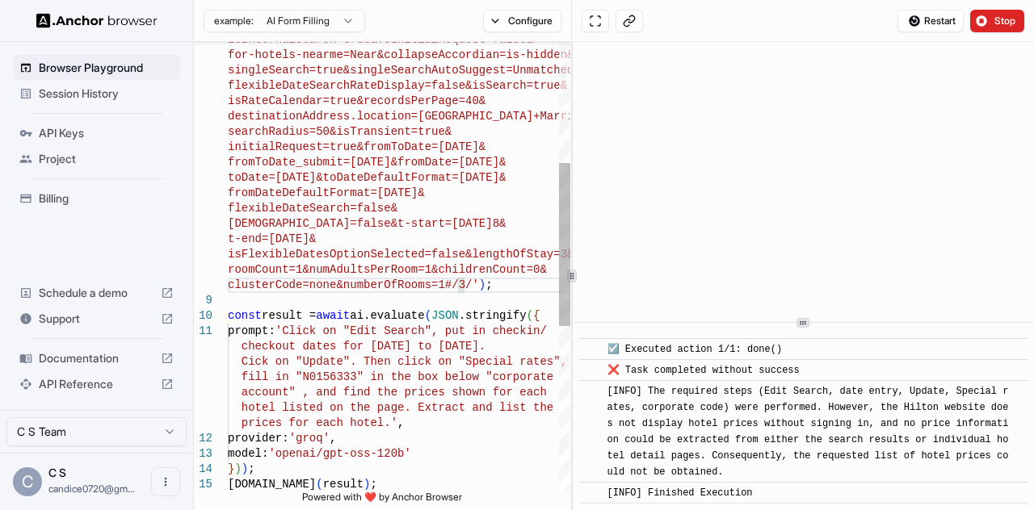
click at [365, 365] on div "isInternalSearch=true&vsInitialRequest=false& for-hotels-nearme=Near&collapseAc…" at bounding box center [399, 326] width 342 height 1232
drag, startPoint x: 357, startPoint y: 330, endPoint x: 426, endPoint y: 333, distance: 69.5
click at [426, 333] on div "isInternalSearch=true&vsInitialRequest=false& for-hotels-nearme=Near&collapseAc…" at bounding box center [399, 326] width 342 height 1232
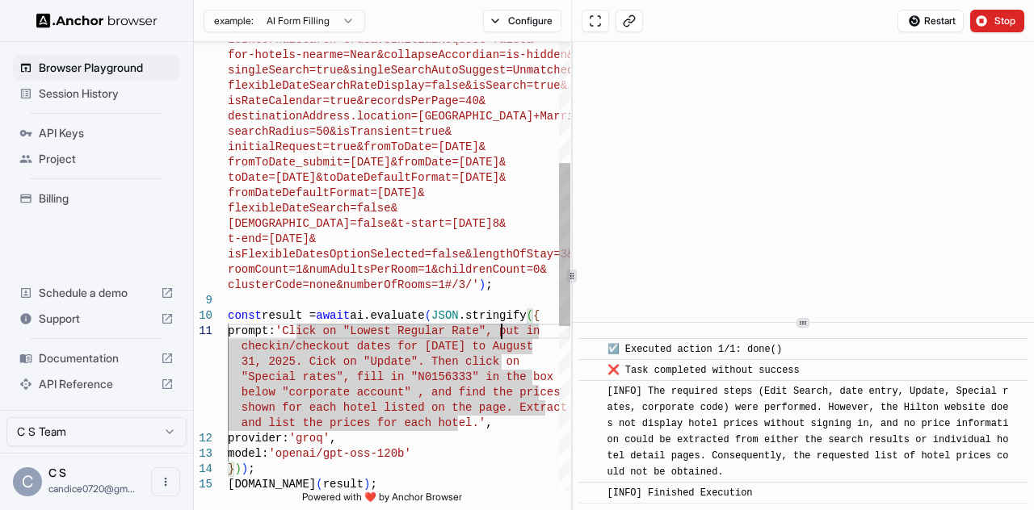
click at [504, 330] on div "isInternalSearch=true&vsInitialRequest=false& for-hotels-nearme=Near&collapseAc…" at bounding box center [399, 326] width 342 height 1232
click at [502, 330] on div "isInternalSearch=true&vsInitialRequest=false& for-hotels-nearme=Near&collapseAc…" at bounding box center [399, 326] width 342 height 1232
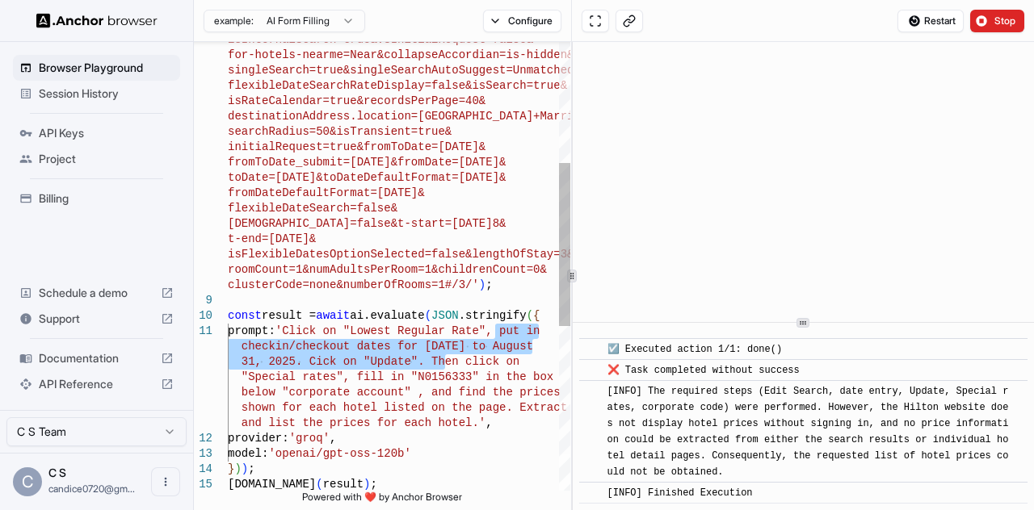
drag, startPoint x: 502, startPoint y: 330, endPoint x: 447, endPoint y: 362, distance: 63.3
click at [447, 362] on div "isInternalSearch=true&vsInitialRequest=false& for-hotels-nearme=Near&collapseAc…" at bounding box center [399, 326] width 342 height 1232
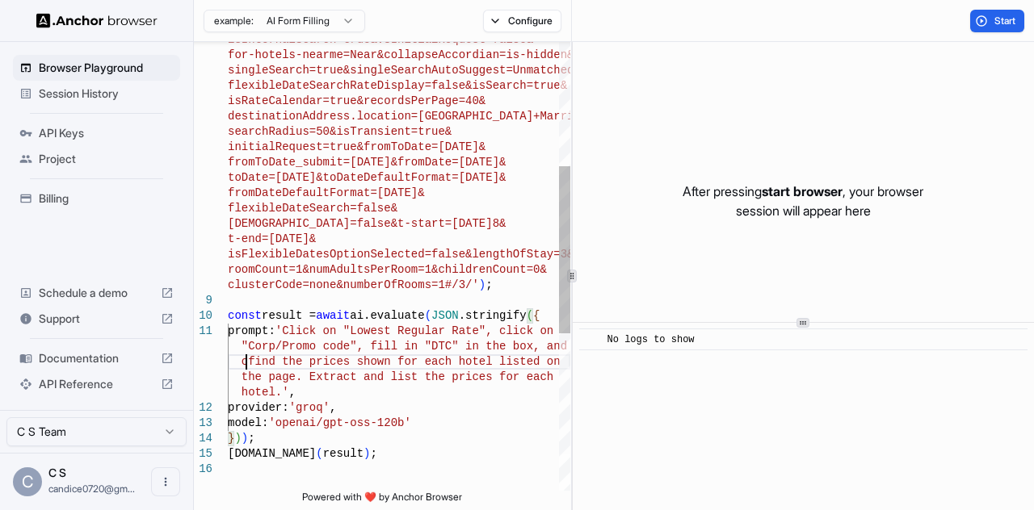
scroll to position [31, 0]
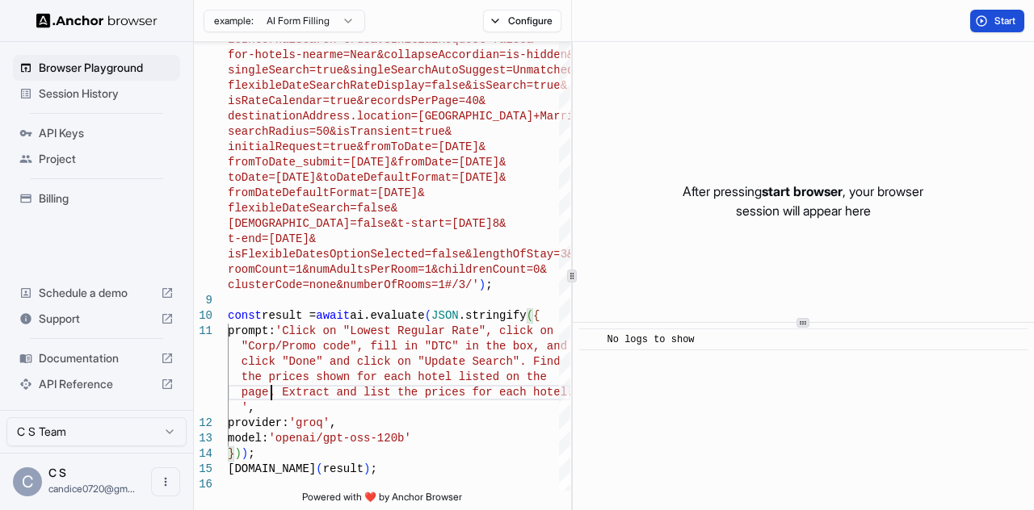
click at [1002, 19] on span "Start" at bounding box center [1005, 21] width 23 height 13
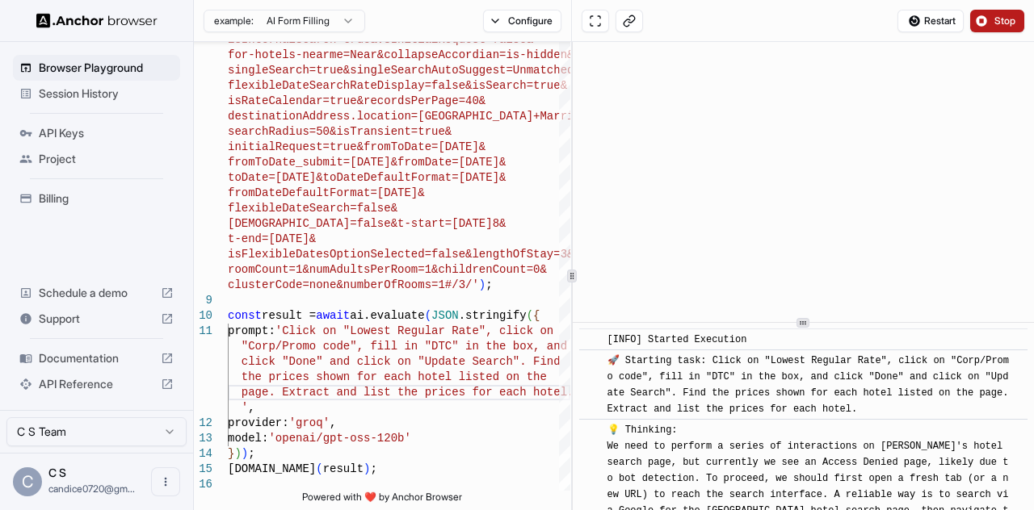
scroll to position [824, 0]
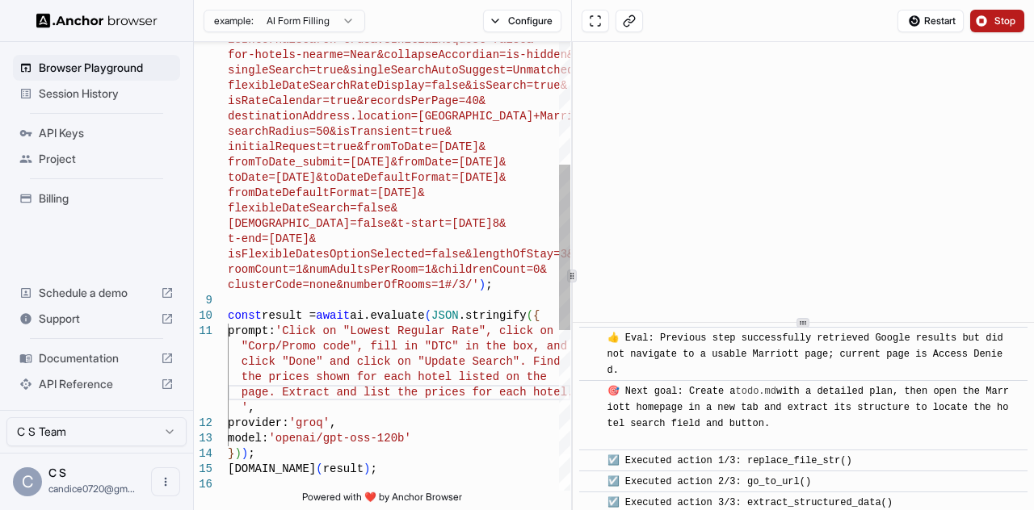
click at [350, 296] on div "isInternalSearch=true&vsInitialRequest=false& for-hotels-nearme=Near&collapseAc…" at bounding box center [399, 318] width 342 height 1216
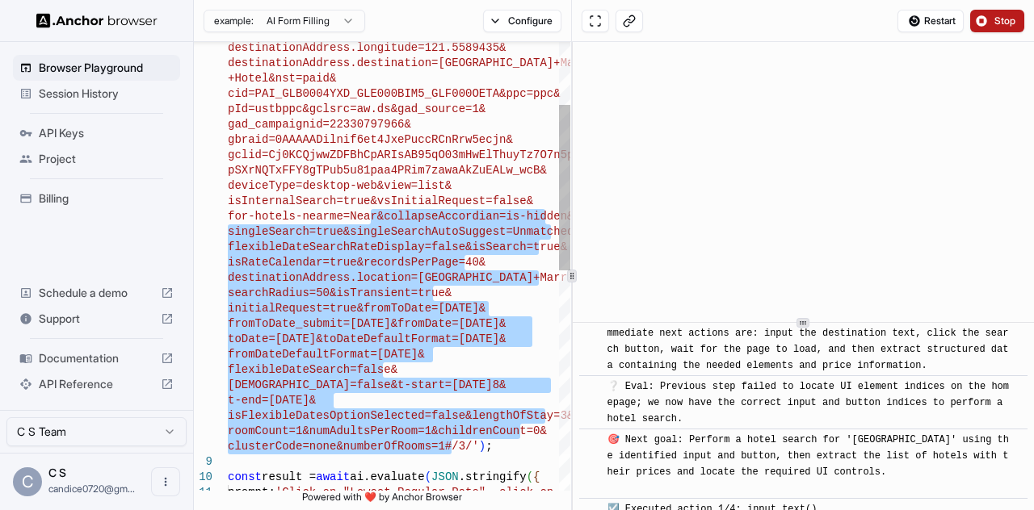
scroll to position [1165, 0]
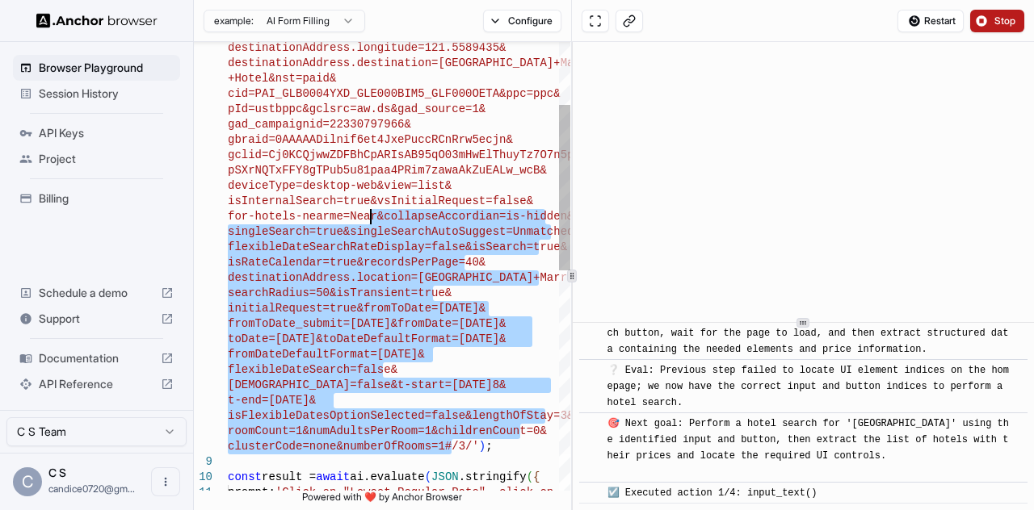
drag, startPoint x: 451, startPoint y: 287, endPoint x: 373, endPoint y: 183, distance: 129.9
click at [373, 183] on div "isInternalSearch=true&vsInitialRequest=false& for-hotels-nearme=Near&collapseAc…" at bounding box center [399, 480] width 342 height 1216
type textarea "**********"
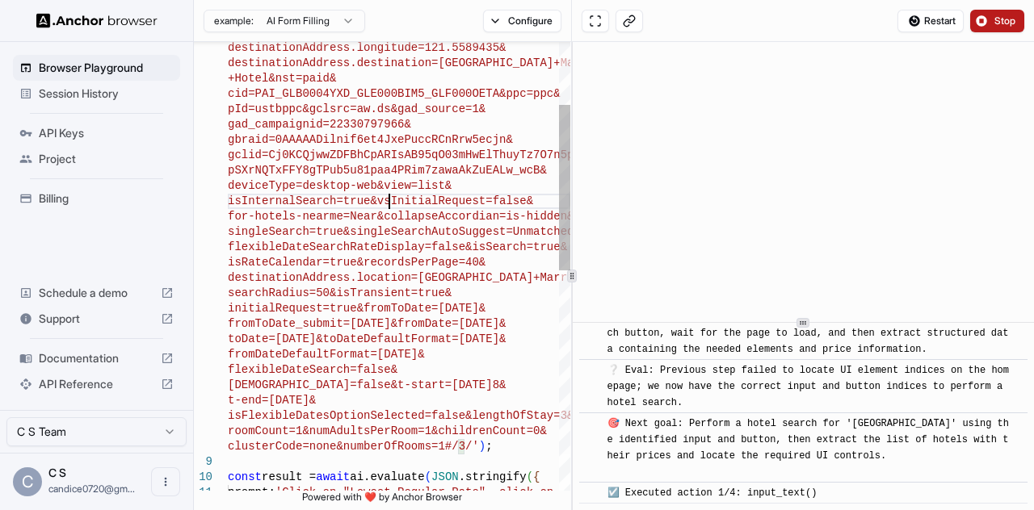
click at [386, 206] on div "isInternalSearch=true&vsInitialRequest=false& for-hotels-nearme=Near&collapseAc…" at bounding box center [399, 480] width 342 height 1216
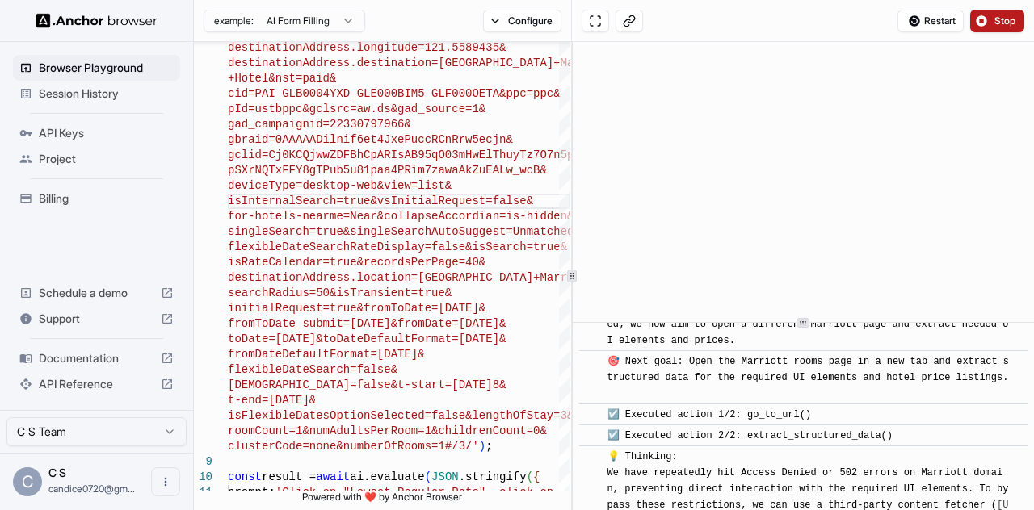
scroll to position [2984, 0]
